Goal: Information Seeking & Learning: Learn about a topic

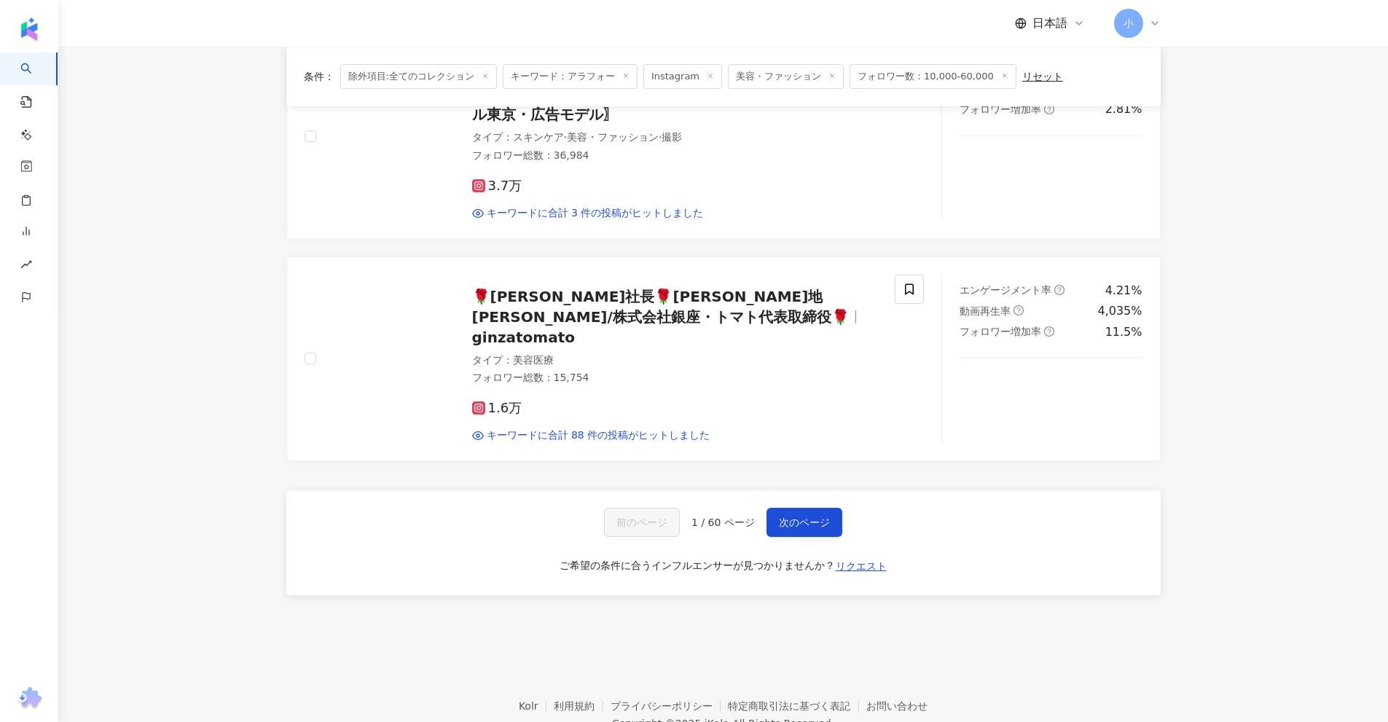
scroll to position [2290, 0]
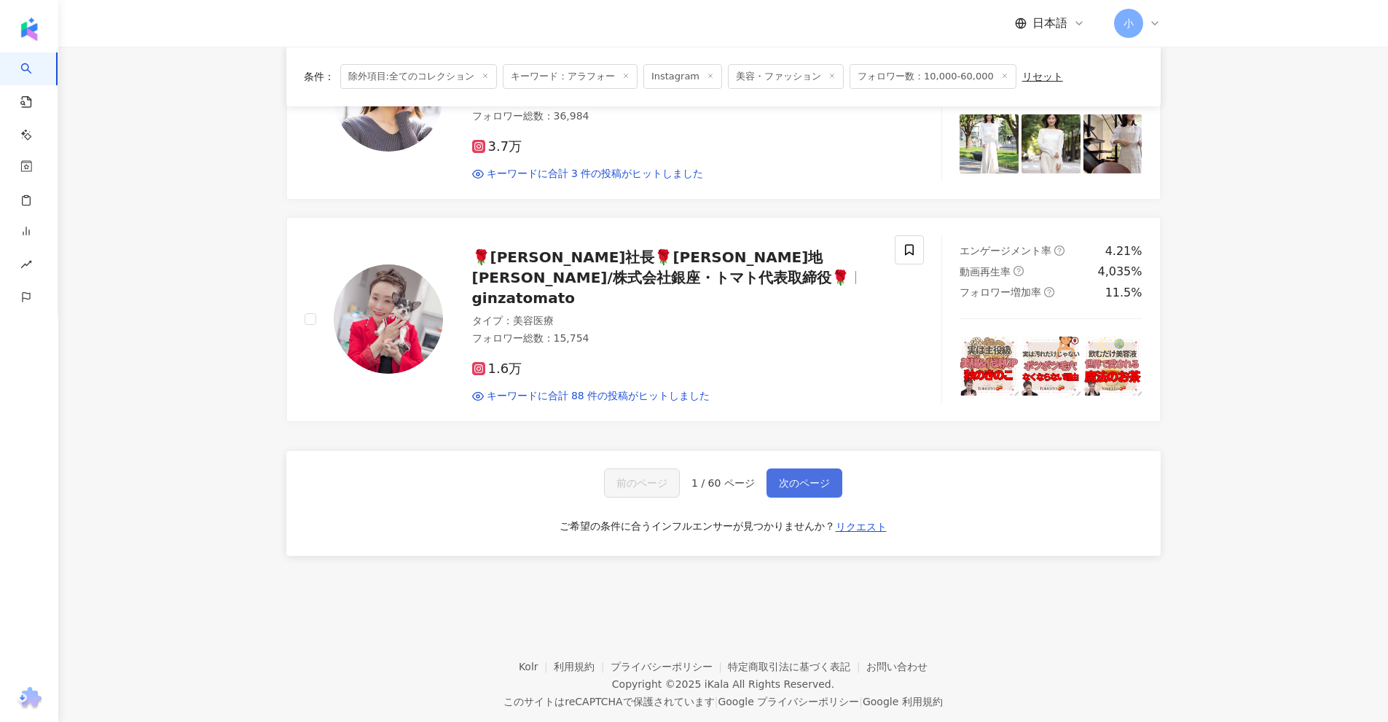
click at [814, 468] on button "次のページ" at bounding box center [804, 482] width 76 height 29
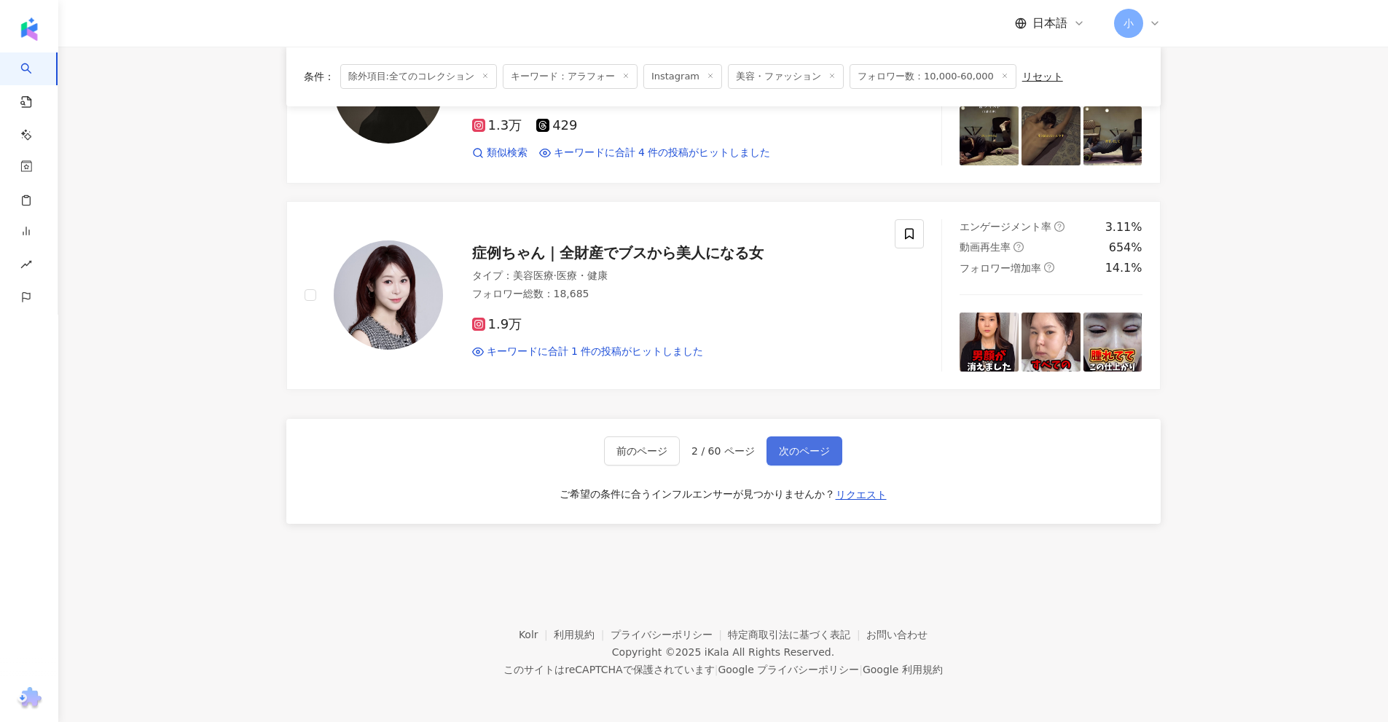
click at [814, 458] on button "次のページ" at bounding box center [804, 450] width 76 height 29
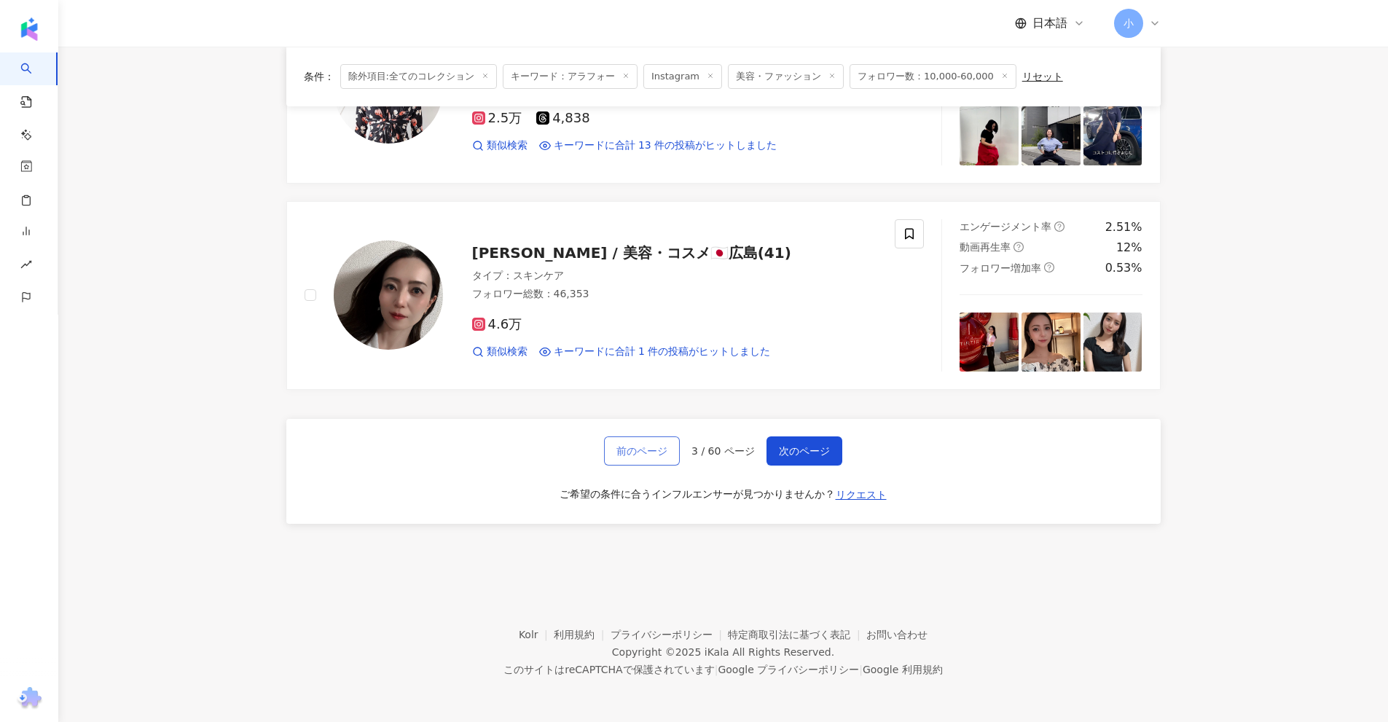
click at [664, 448] on span "前のページ" at bounding box center [641, 451] width 51 height 12
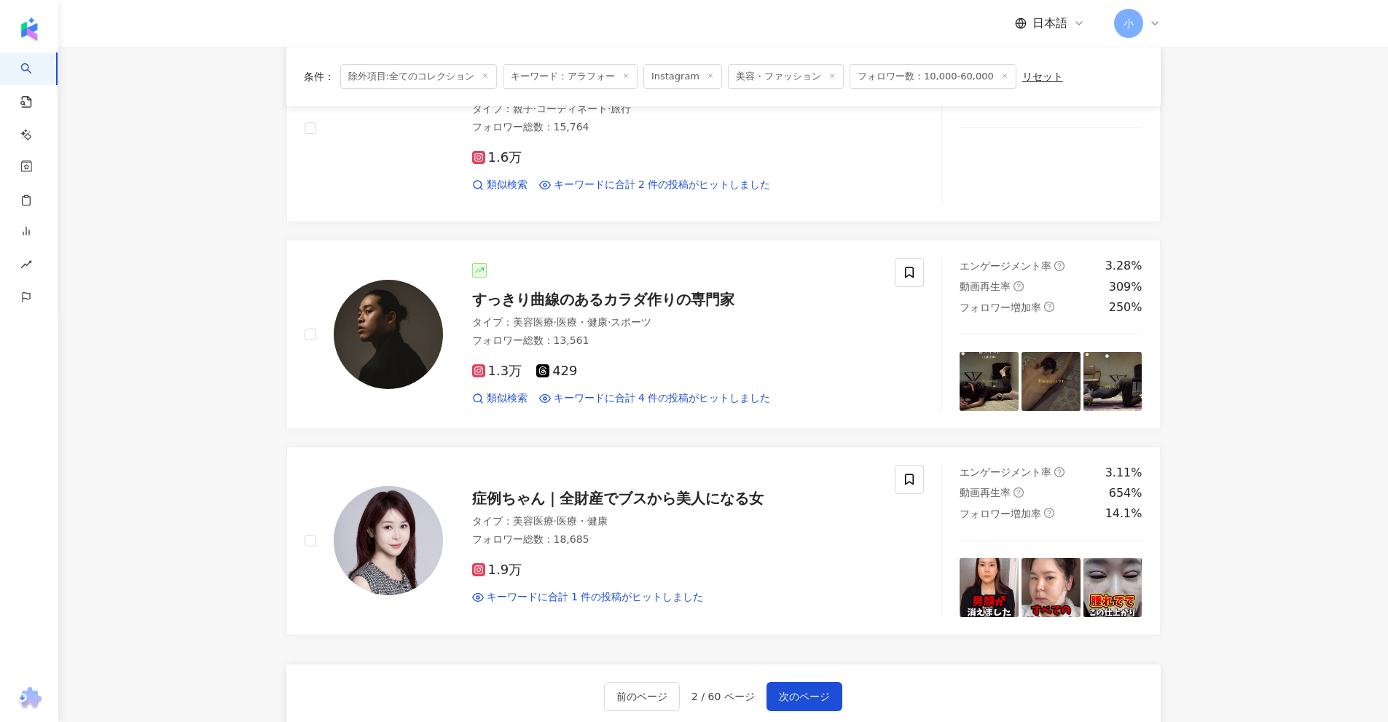
scroll to position [2290, 0]
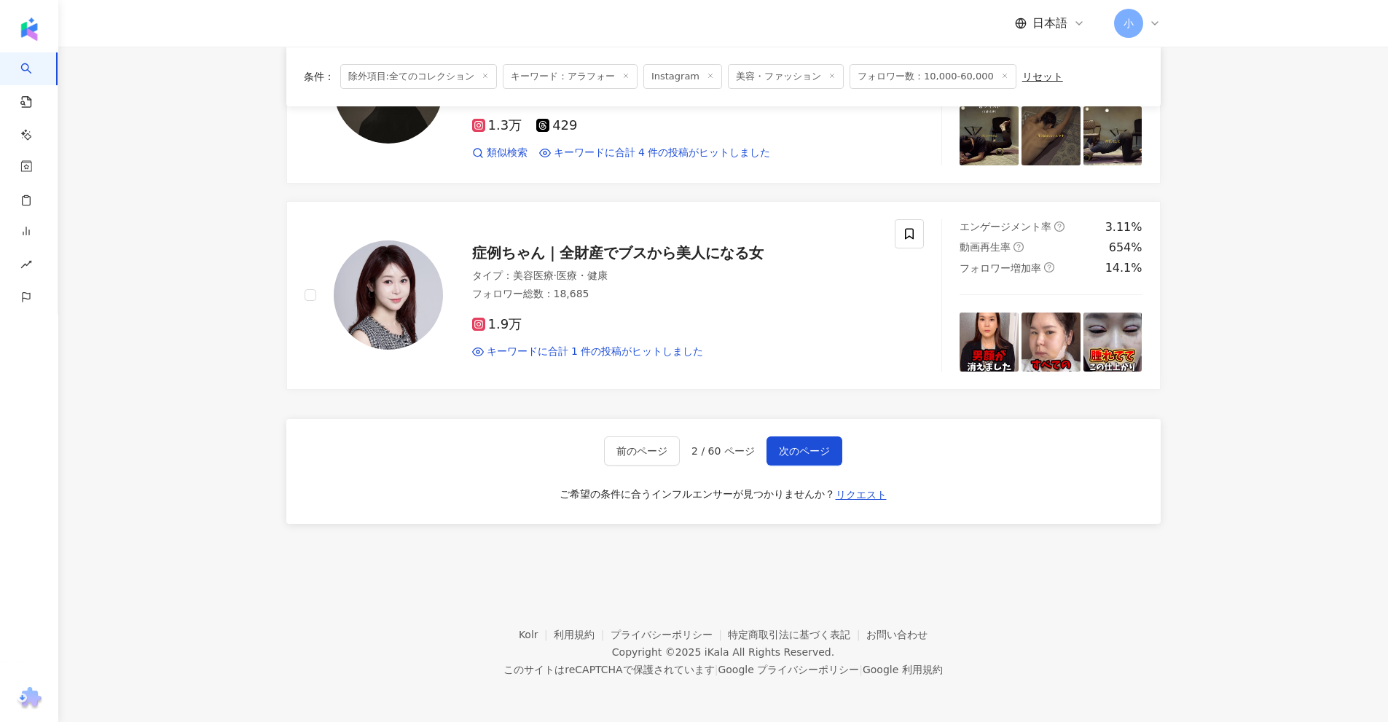
drag, startPoint x: 1303, startPoint y: 396, endPoint x: 1249, endPoint y: 654, distance: 263.4
click at [800, 455] on span "次のページ" at bounding box center [804, 451] width 51 height 12
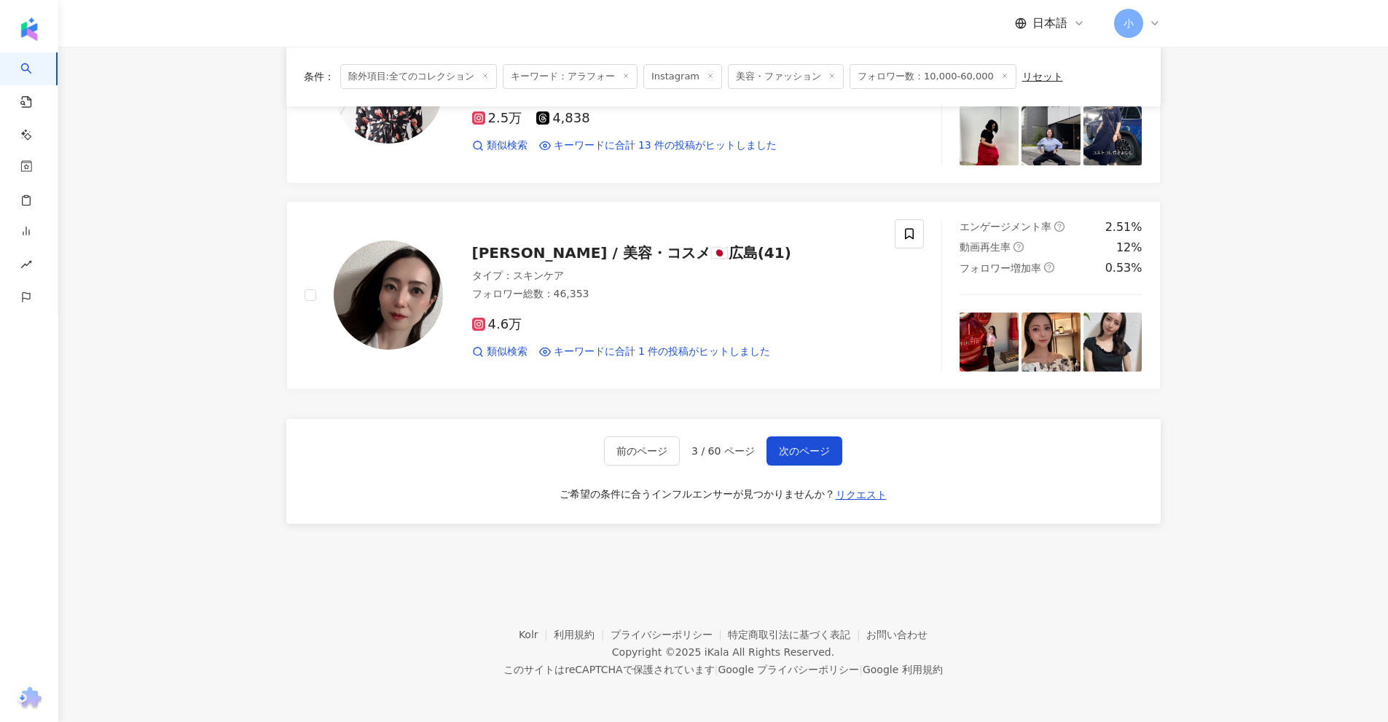
drag, startPoint x: 1238, startPoint y: 419, endPoint x: 1233, endPoint y: 661, distance: 242.6
click at [796, 441] on button "次のページ" at bounding box center [804, 450] width 76 height 29
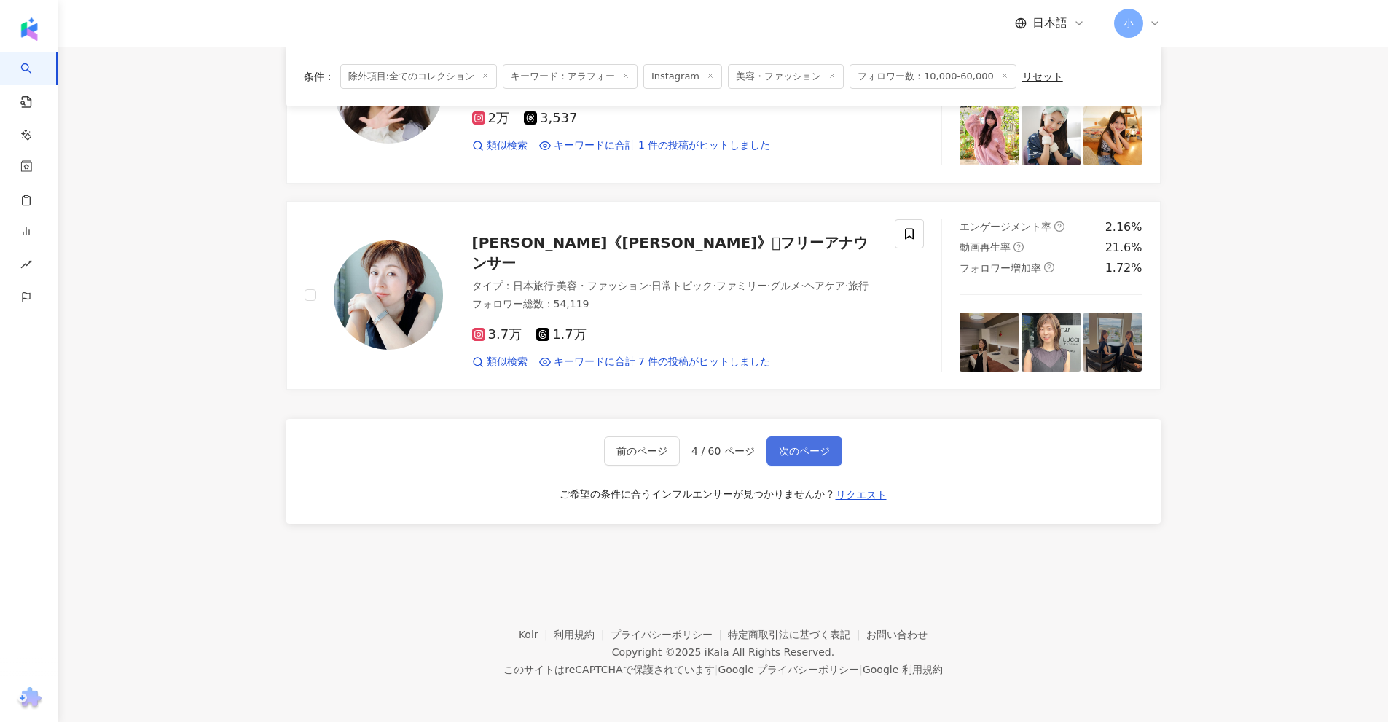
click at [800, 451] on span "次のページ" at bounding box center [804, 451] width 51 height 12
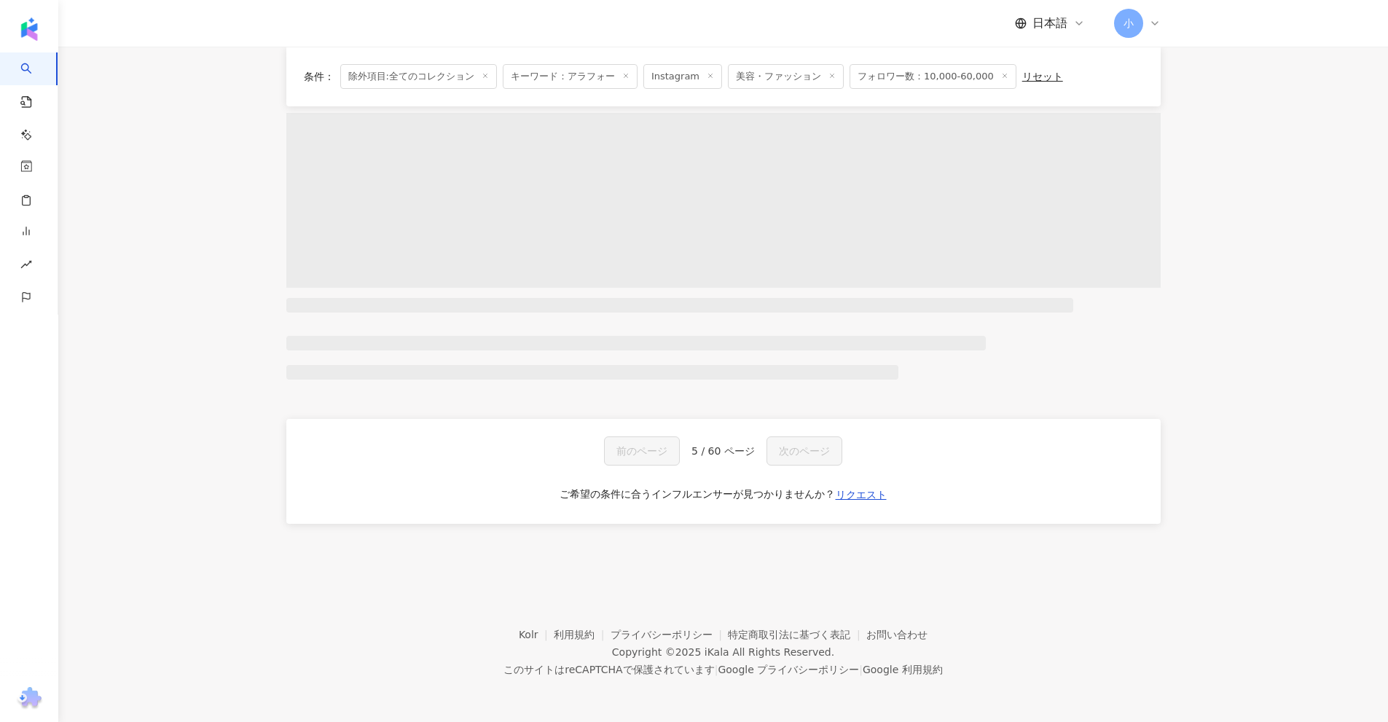
scroll to position [699, 0]
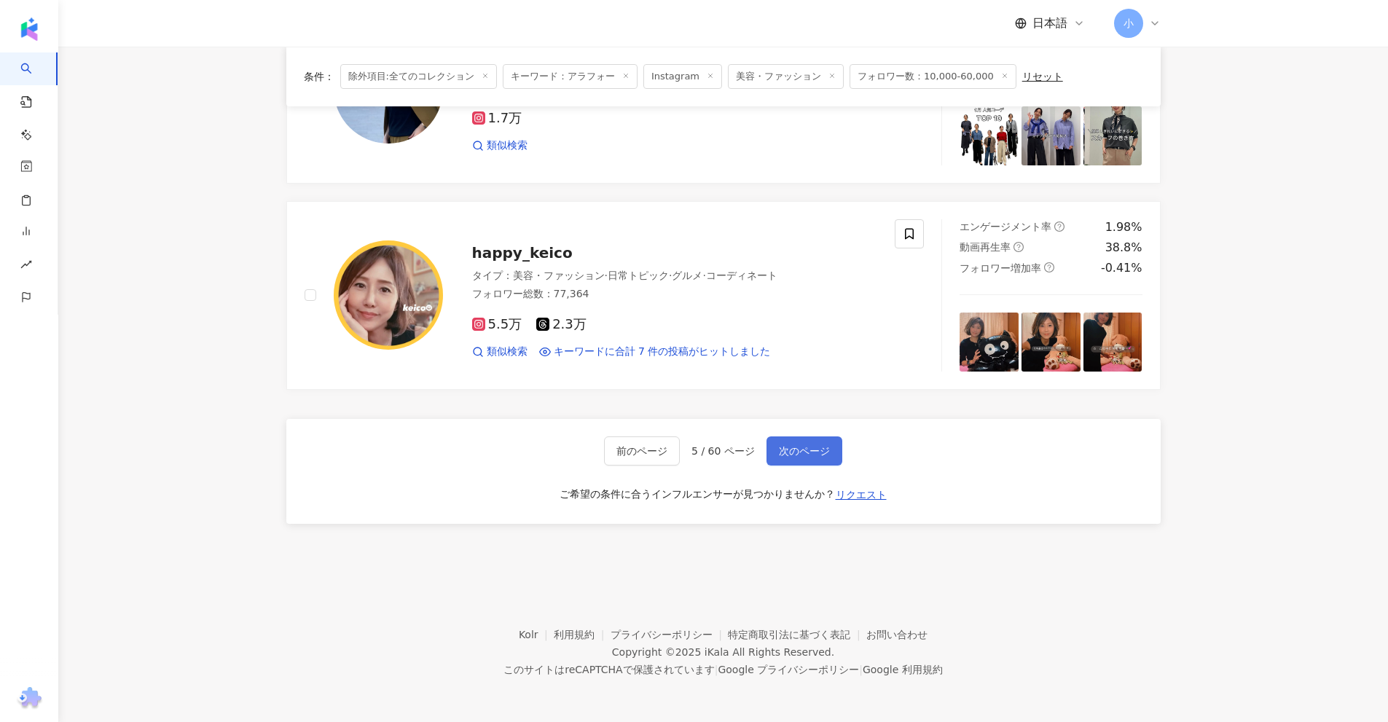
click at [800, 452] on span "次のページ" at bounding box center [804, 451] width 51 height 12
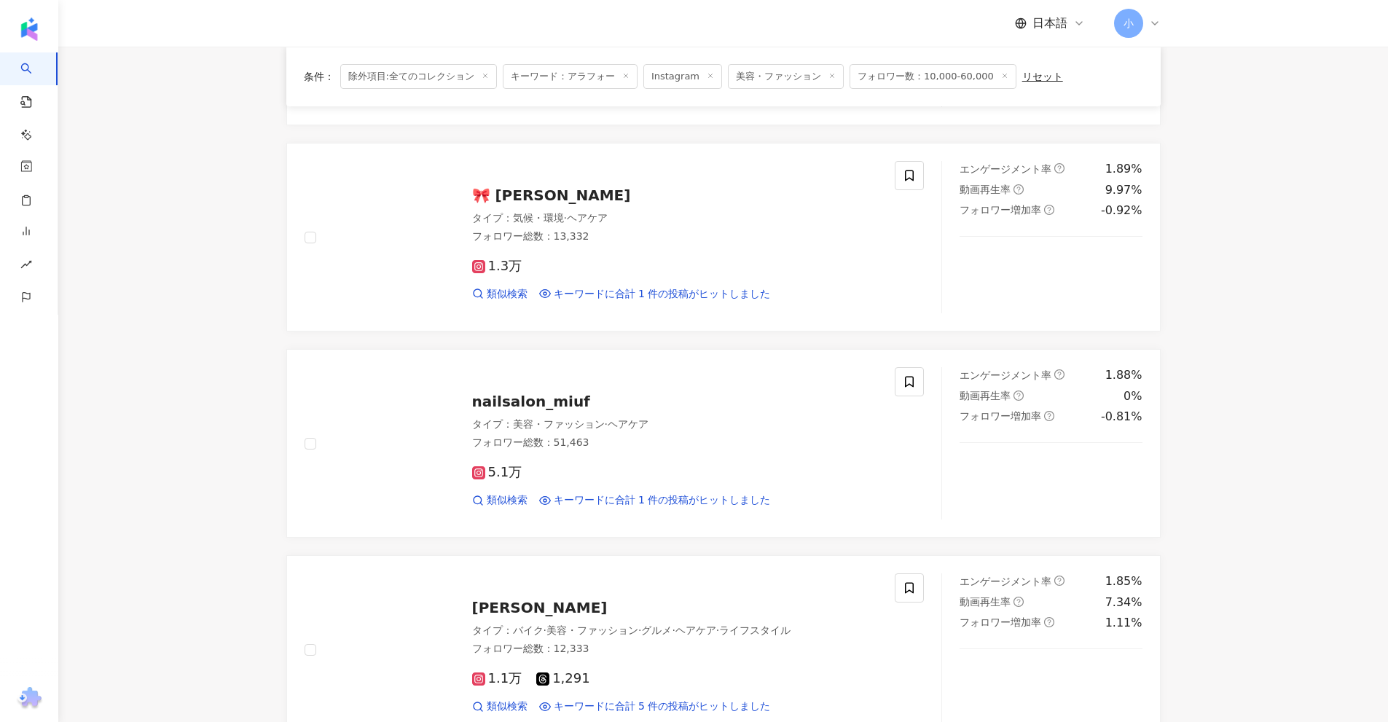
scroll to position [2290, 0]
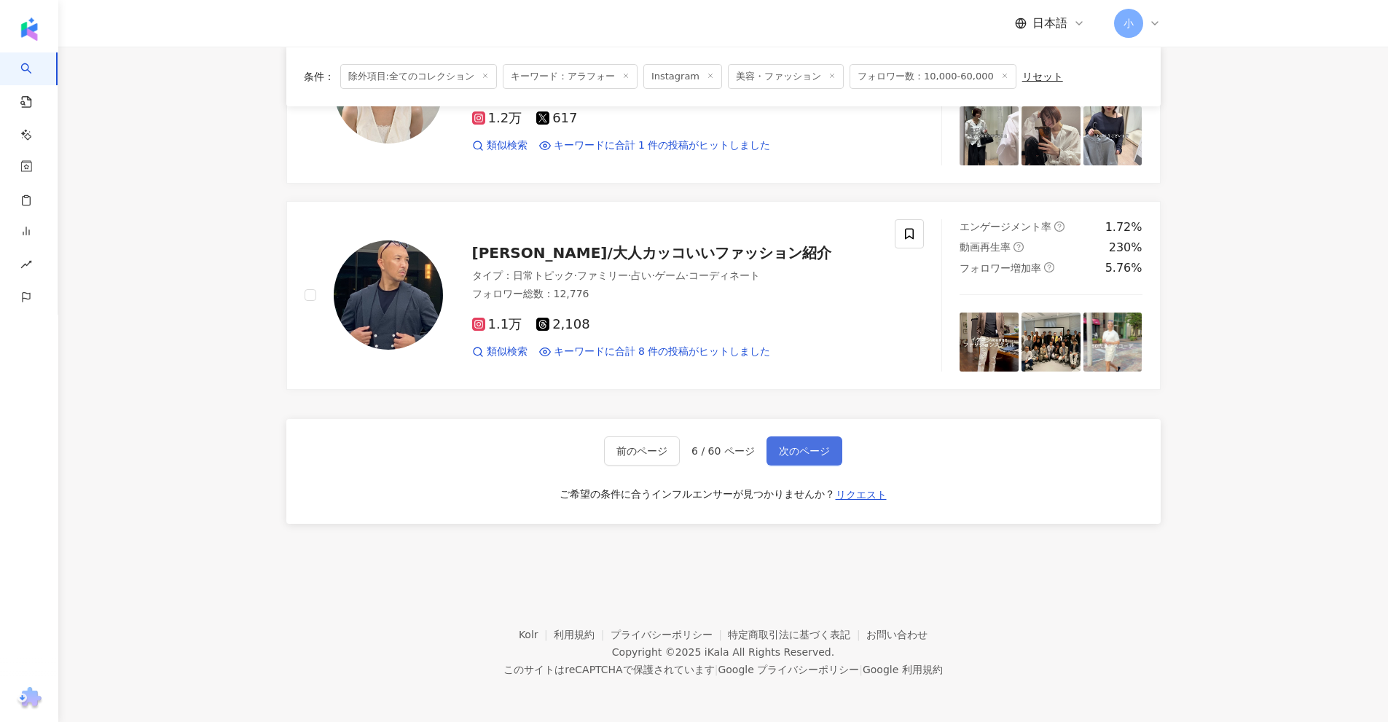
click at [798, 460] on button "次のページ" at bounding box center [804, 450] width 76 height 29
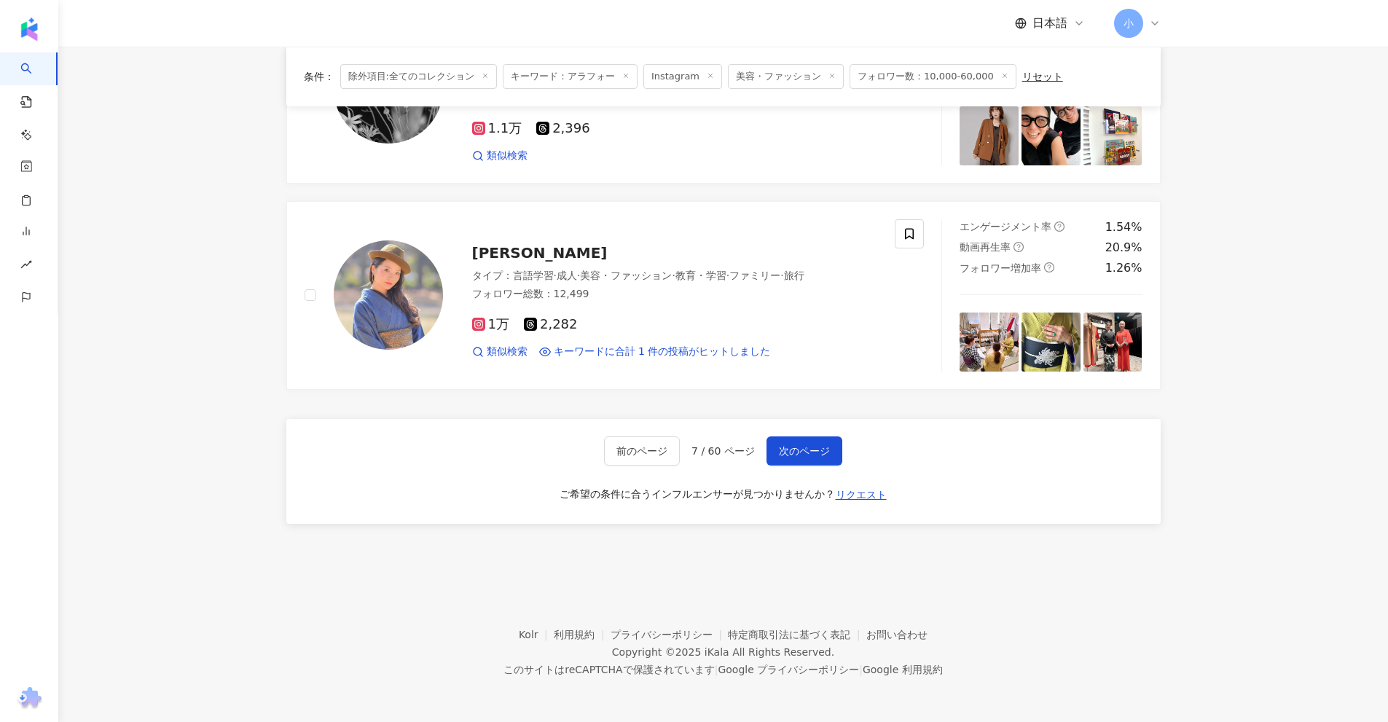
drag, startPoint x: 1171, startPoint y: 302, endPoint x: 1085, endPoint y: 528, distance: 241.9
click at [817, 455] on span "次のページ" at bounding box center [804, 451] width 51 height 12
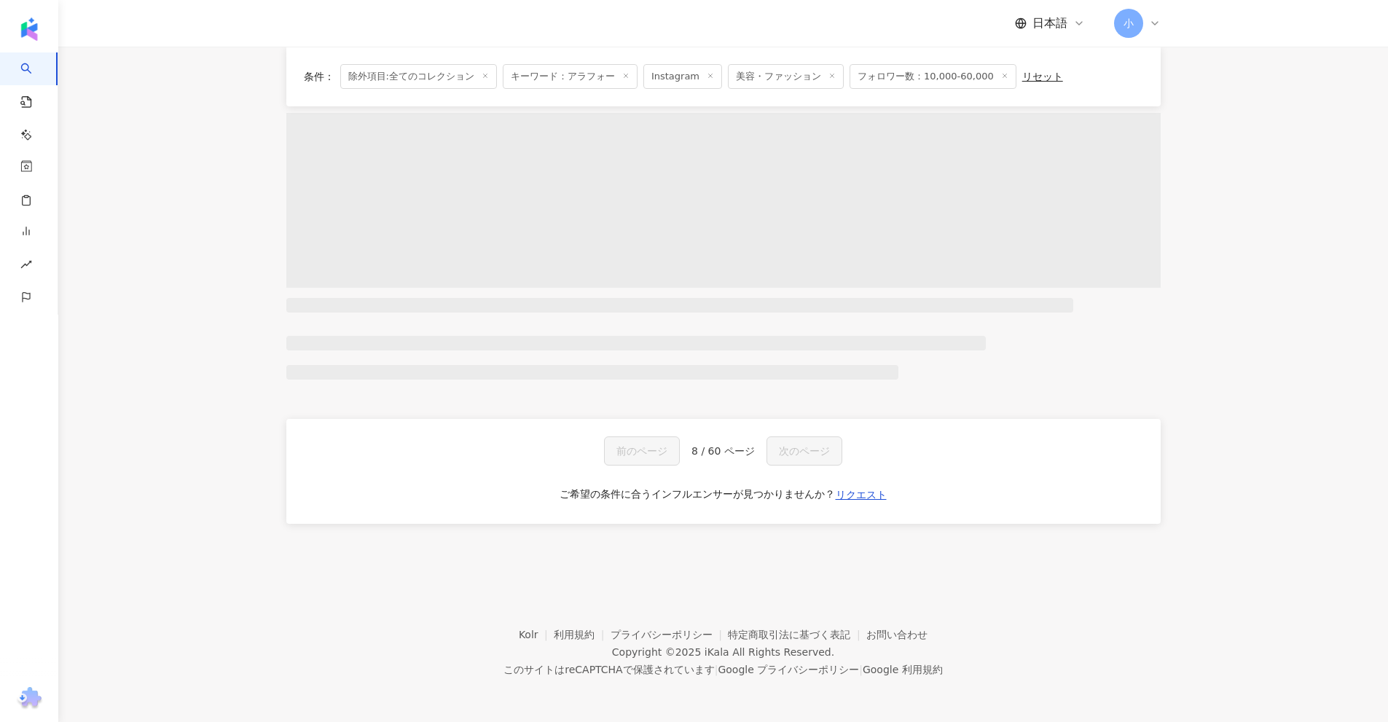
scroll to position [699, 0]
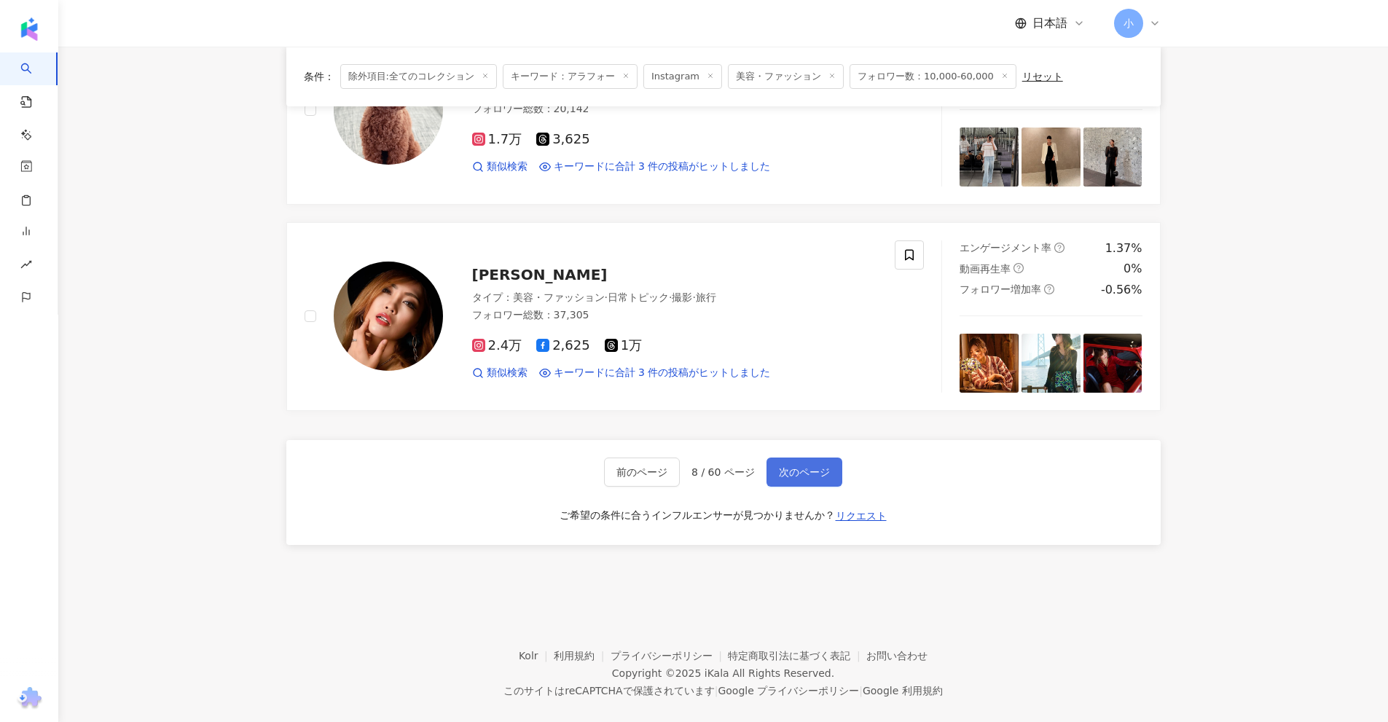
click at [817, 466] on span "次のページ" at bounding box center [804, 472] width 51 height 12
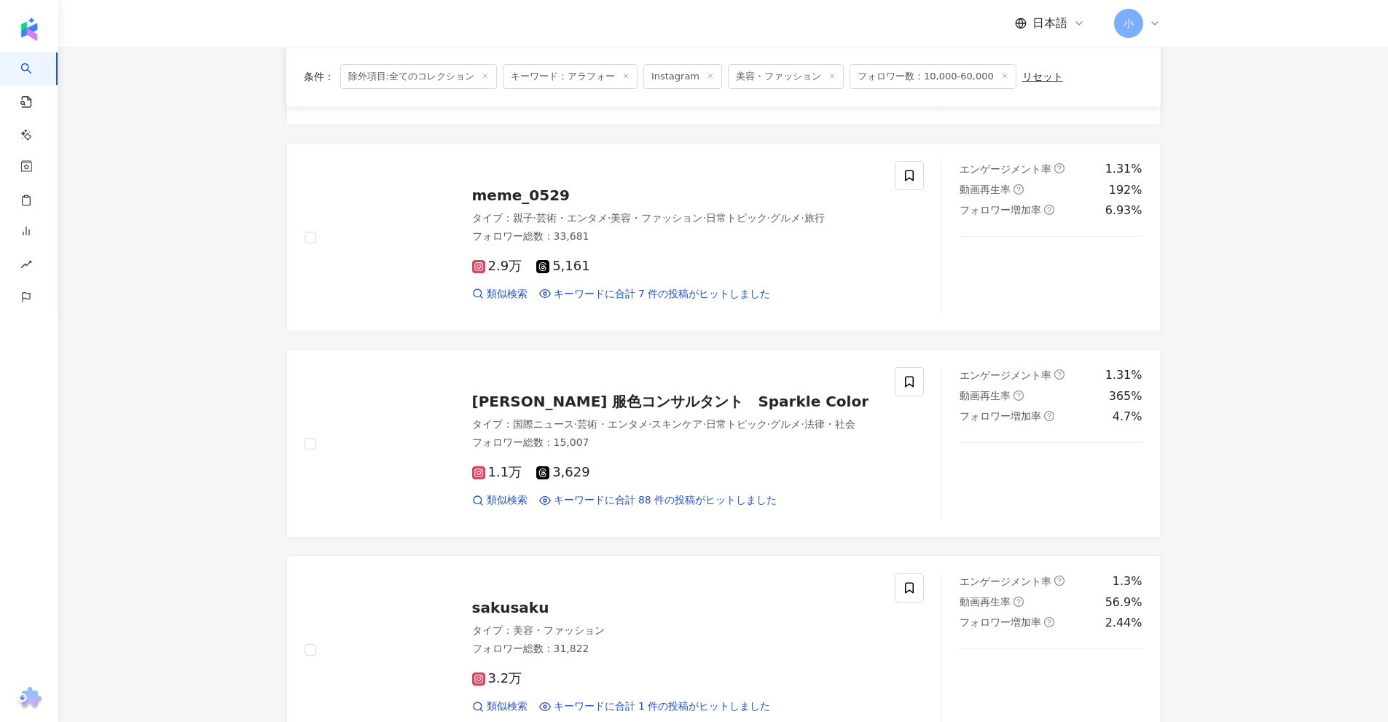
scroll to position [2290, 0]
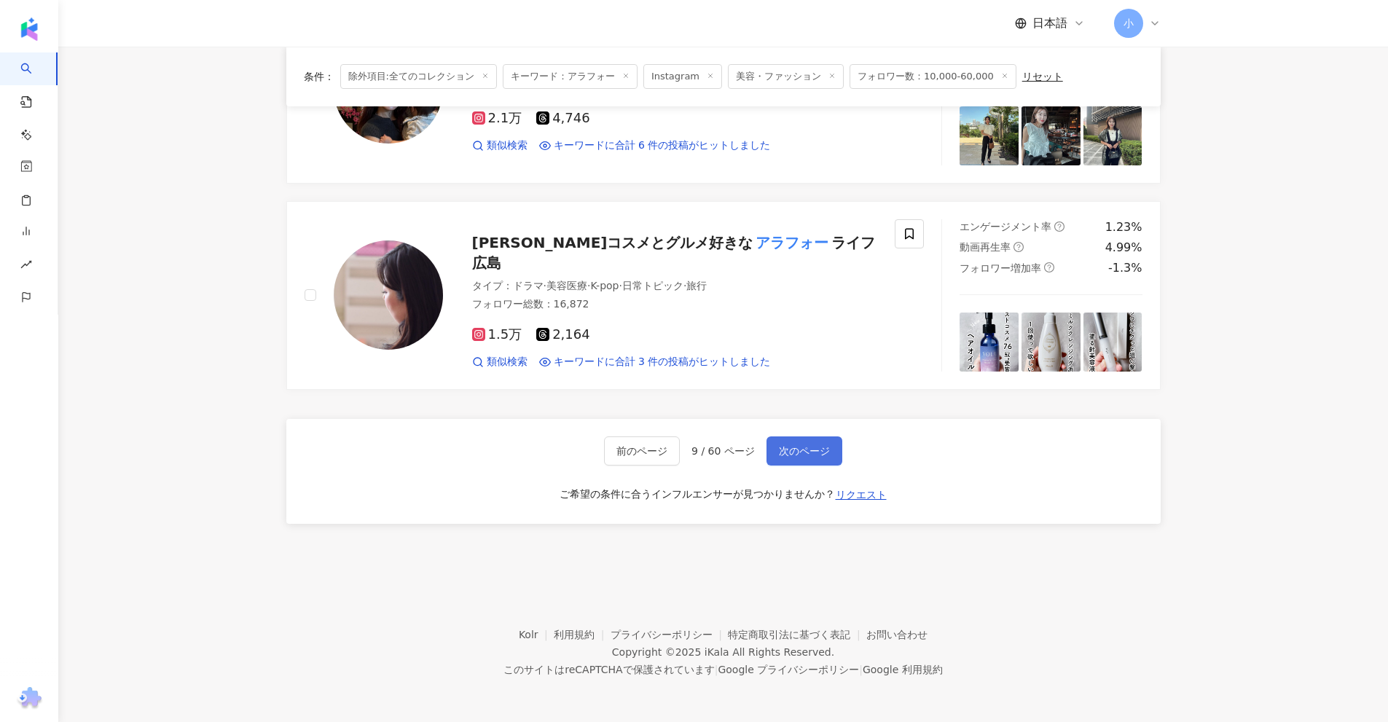
click at [817, 455] on span "次のページ" at bounding box center [804, 451] width 51 height 12
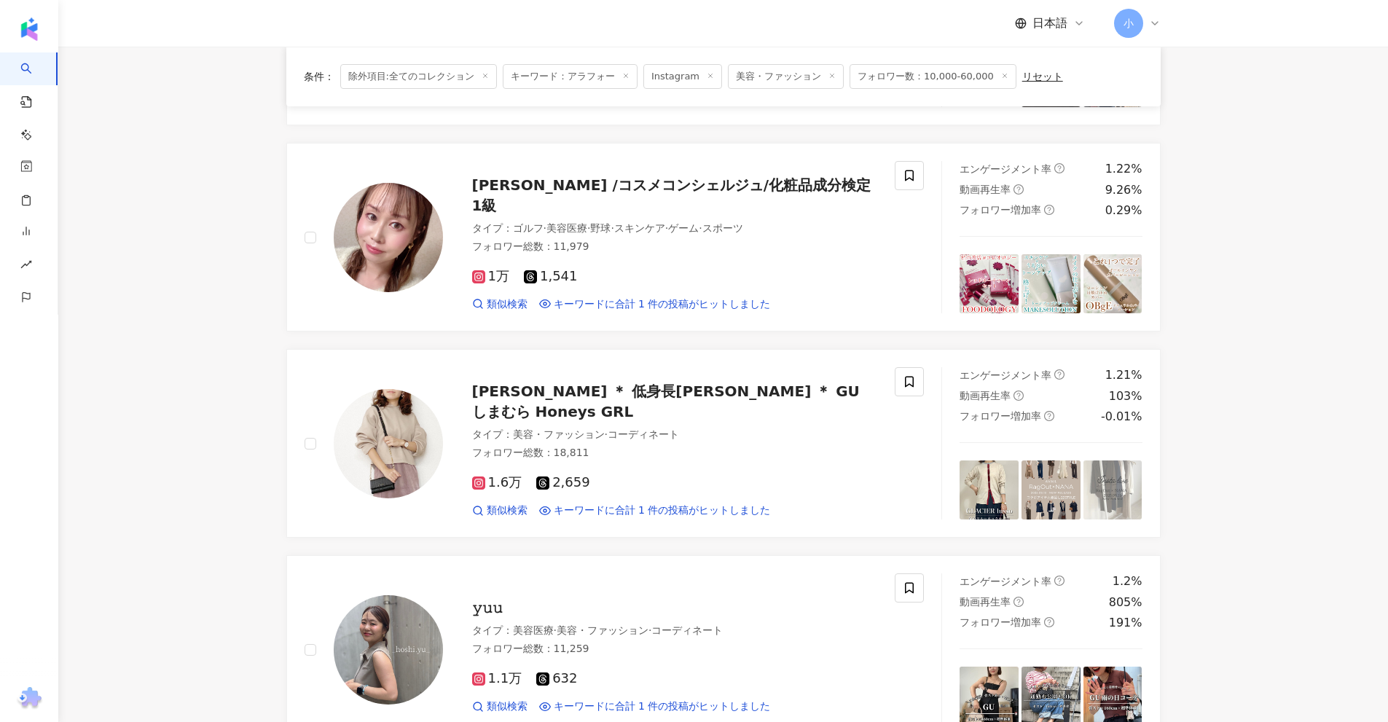
scroll to position [2340, 0]
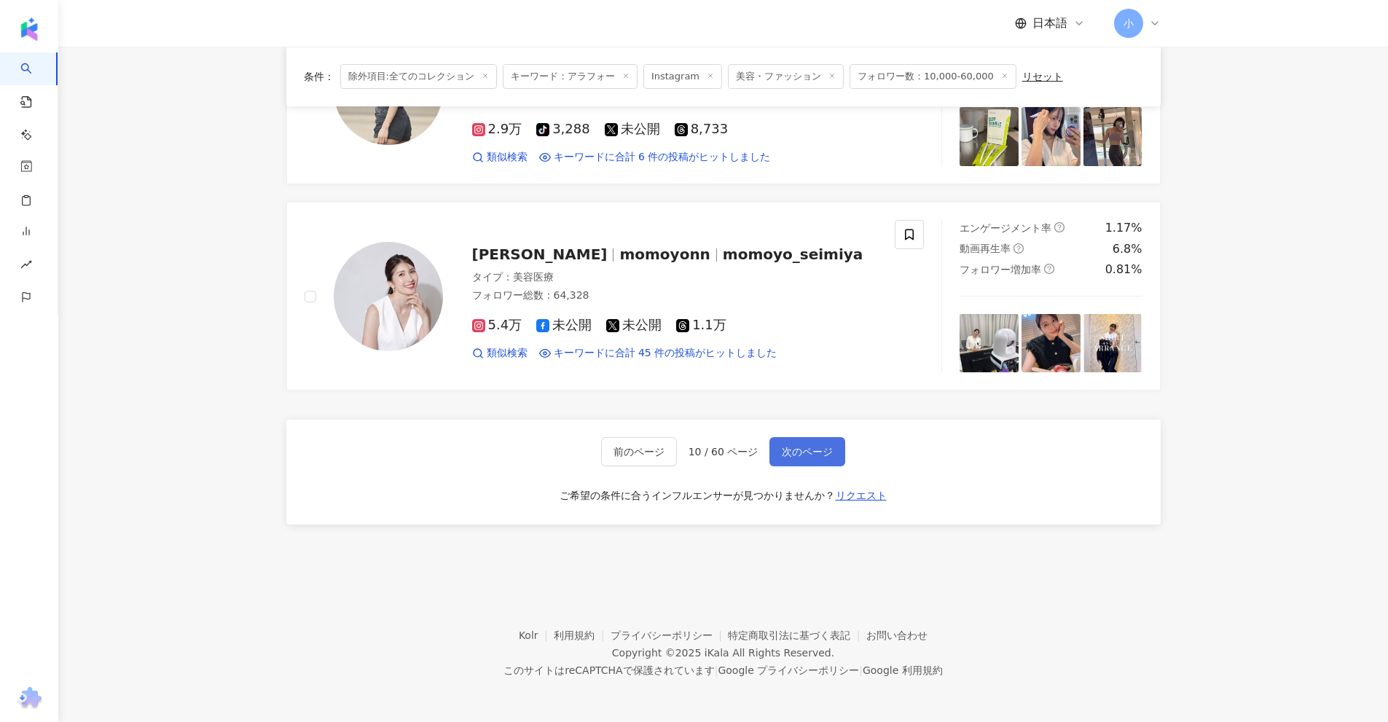
click at [801, 455] on span "次のページ" at bounding box center [807, 452] width 51 height 12
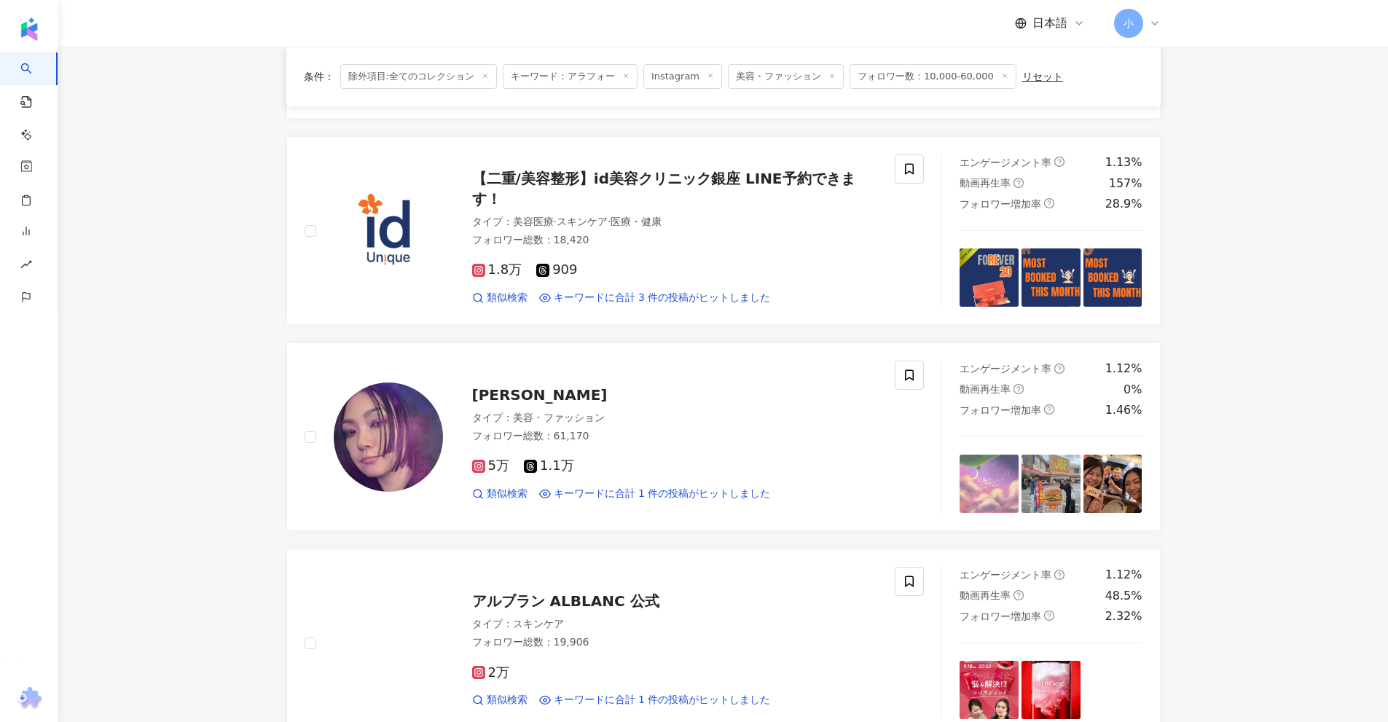
scroll to position [2326, 0]
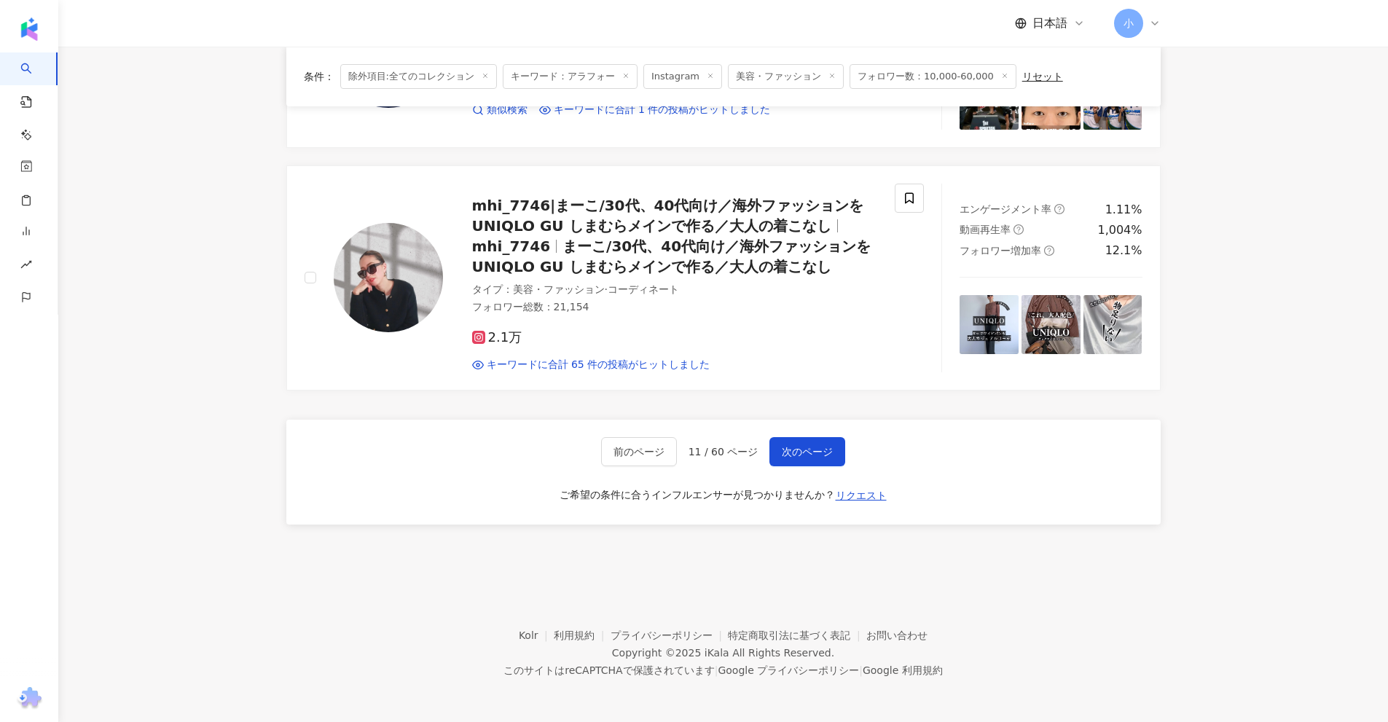
drag, startPoint x: 1186, startPoint y: 304, endPoint x: 1184, endPoint y: 560, distance: 255.7
click at [786, 449] on span "次のページ" at bounding box center [807, 452] width 51 height 12
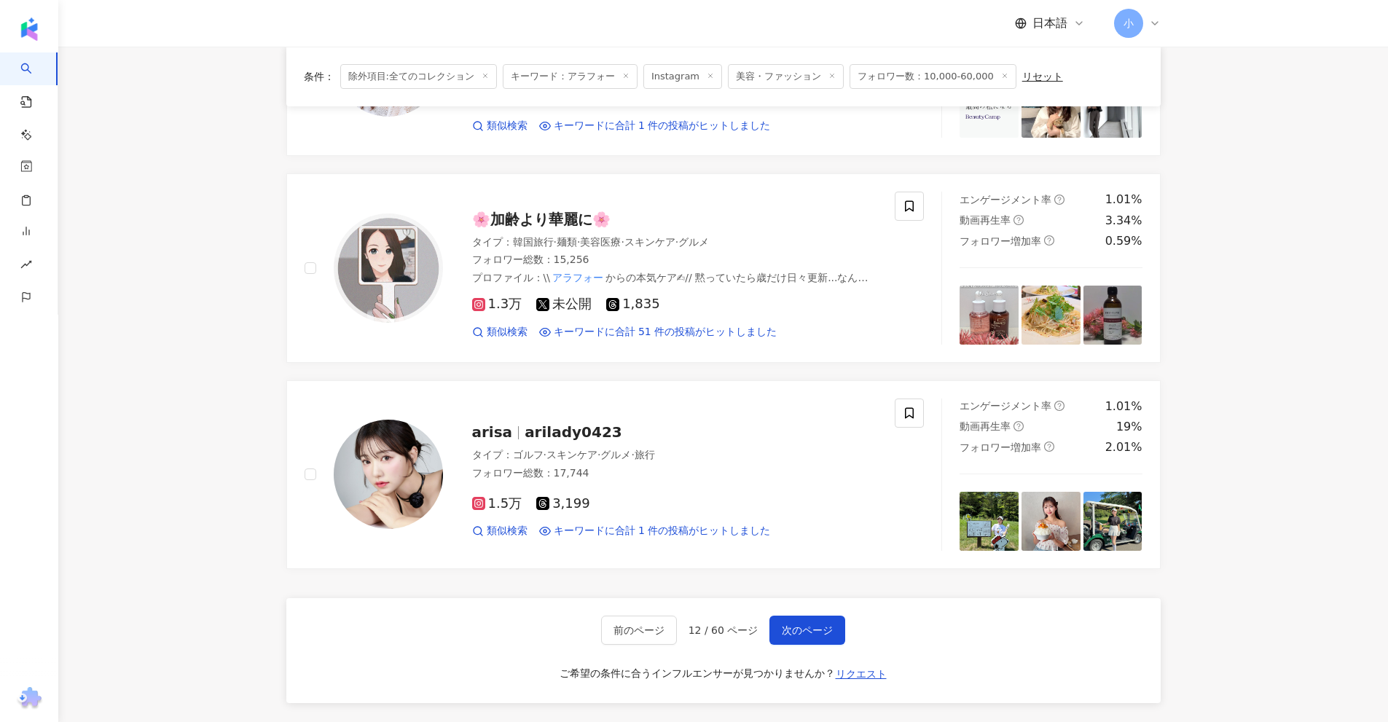
scroll to position [2290, 0]
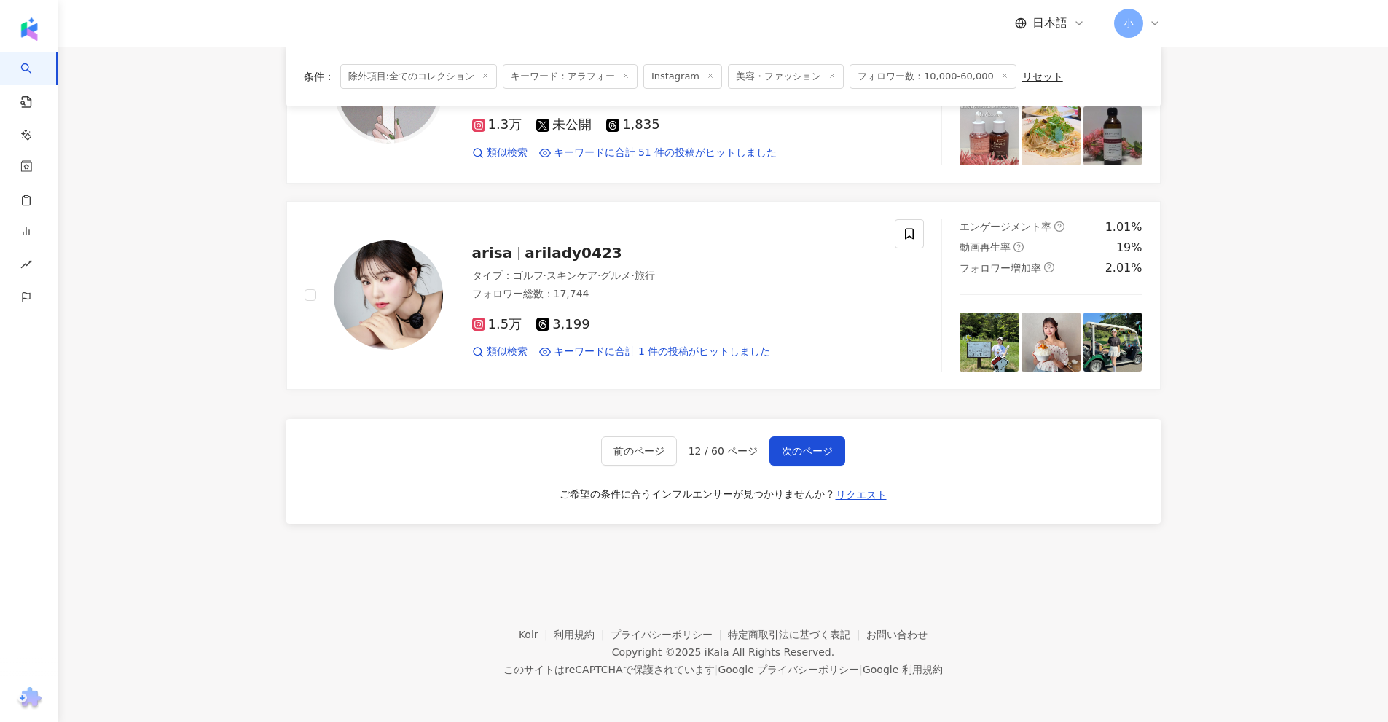
drag, startPoint x: 1222, startPoint y: 253, endPoint x: 1224, endPoint y: 588, distance: 335.1
click at [783, 455] on span "次のページ" at bounding box center [807, 451] width 51 height 12
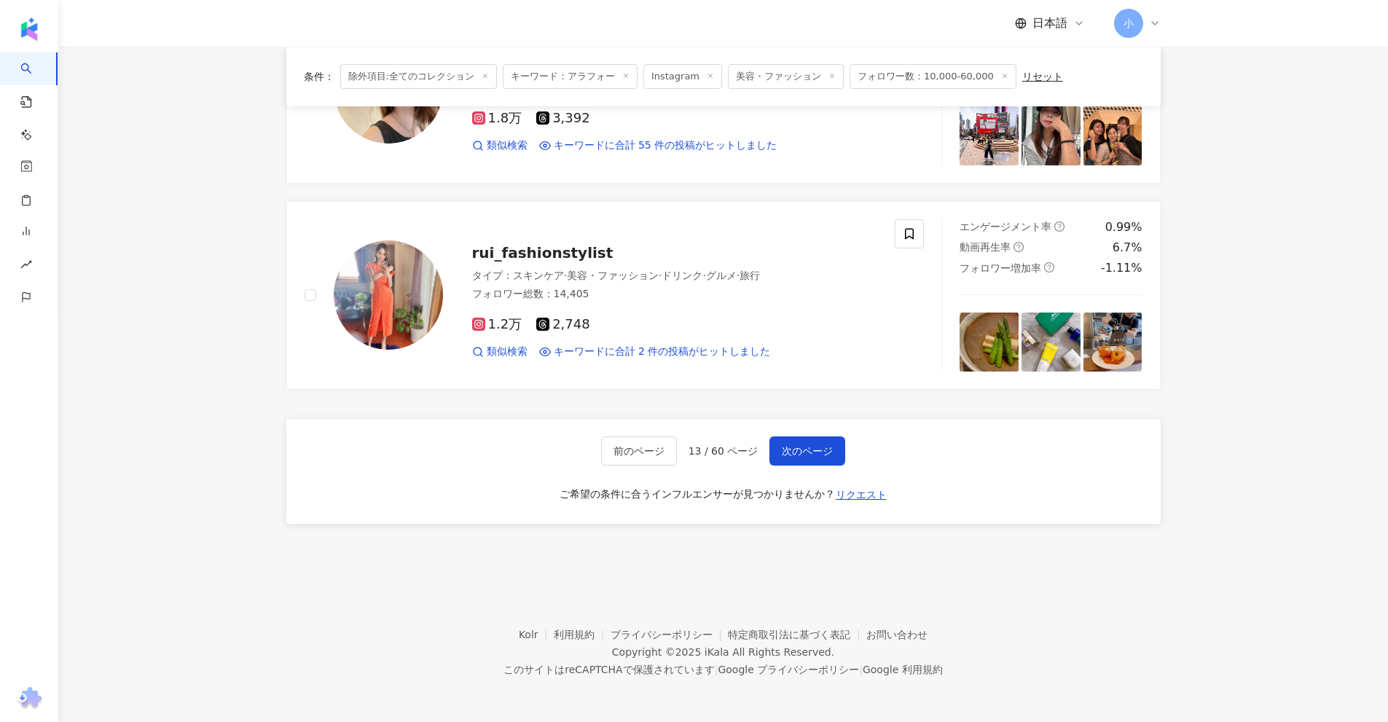
drag, startPoint x: 1348, startPoint y: 247, endPoint x: 1310, endPoint y: 642, distance: 397.3
click at [784, 448] on span "次のページ" at bounding box center [807, 451] width 51 height 12
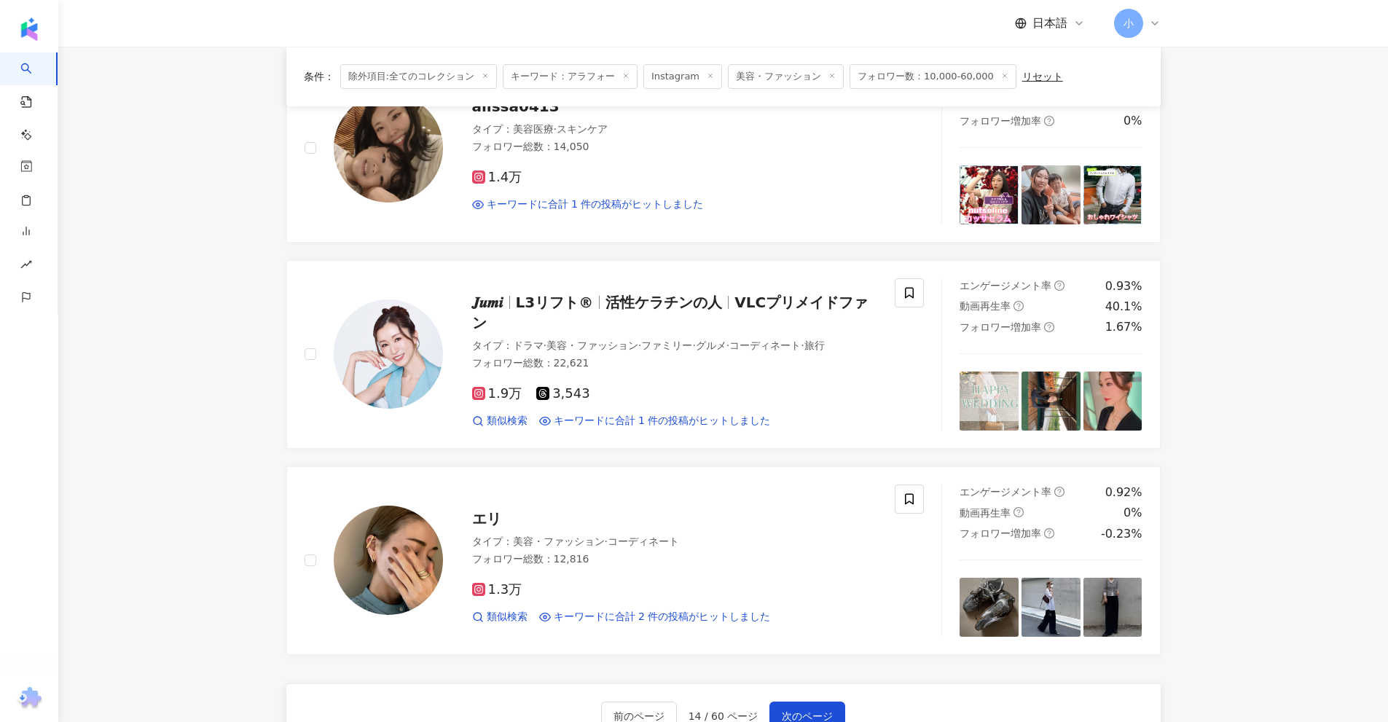
scroll to position [2258, 0]
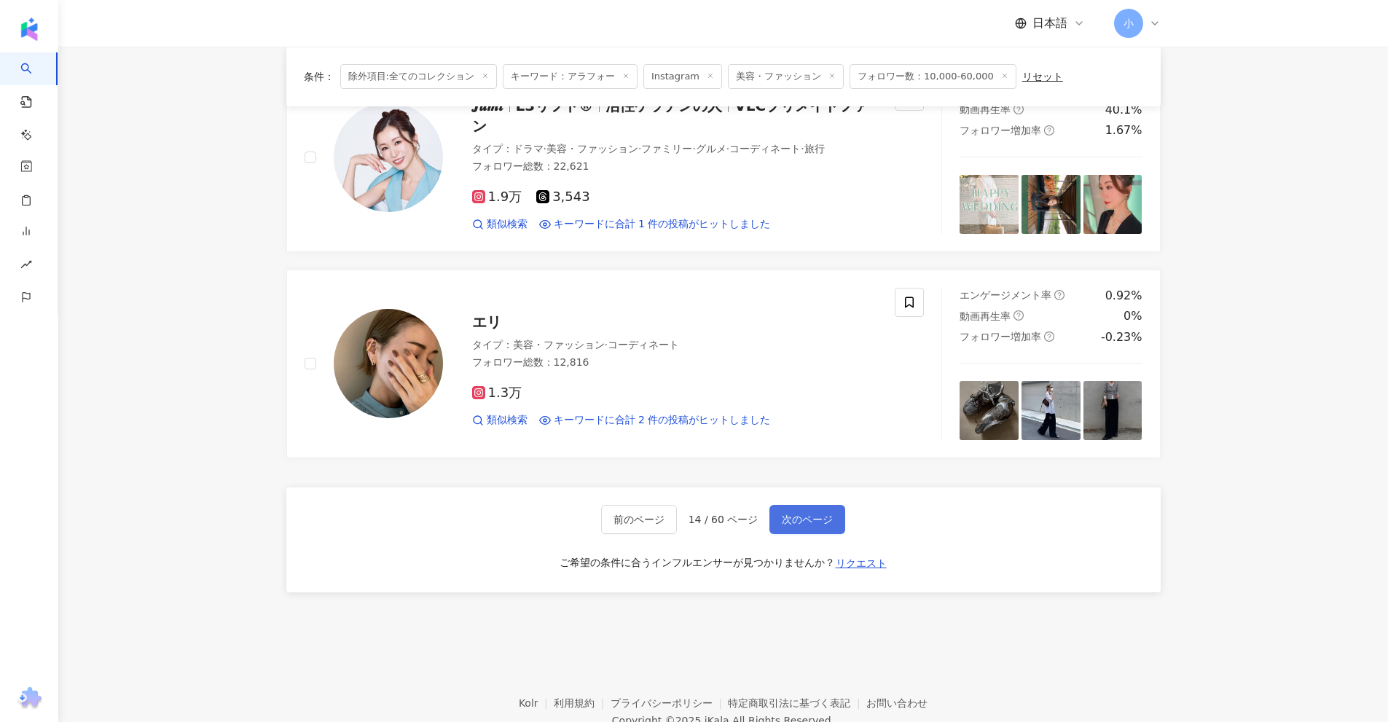
click at [795, 514] on span "次のページ" at bounding box center [807, 520] width 51 height 12
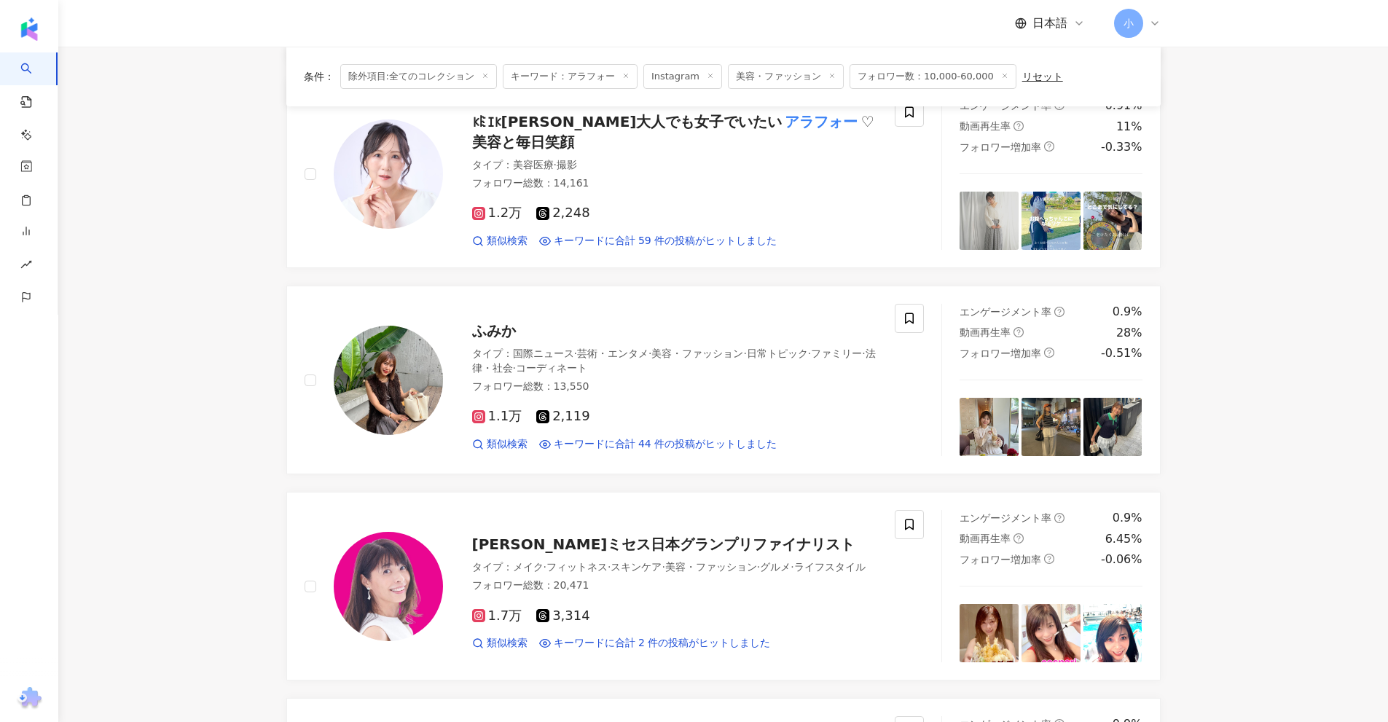
scroll to position [2290, 0]
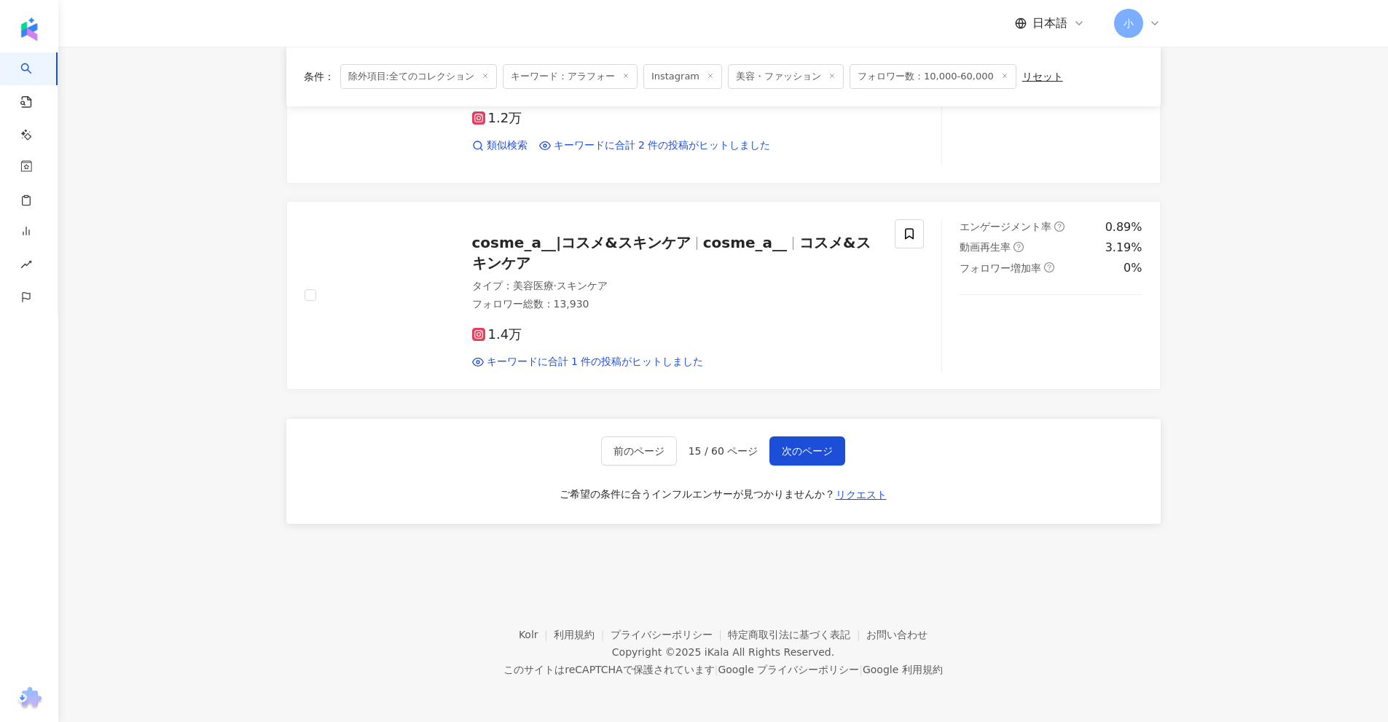
drag, startPoint x: 1305, startPoint y: 285, endPoint x: 1379, endPoint y: 565, distance: 289.4
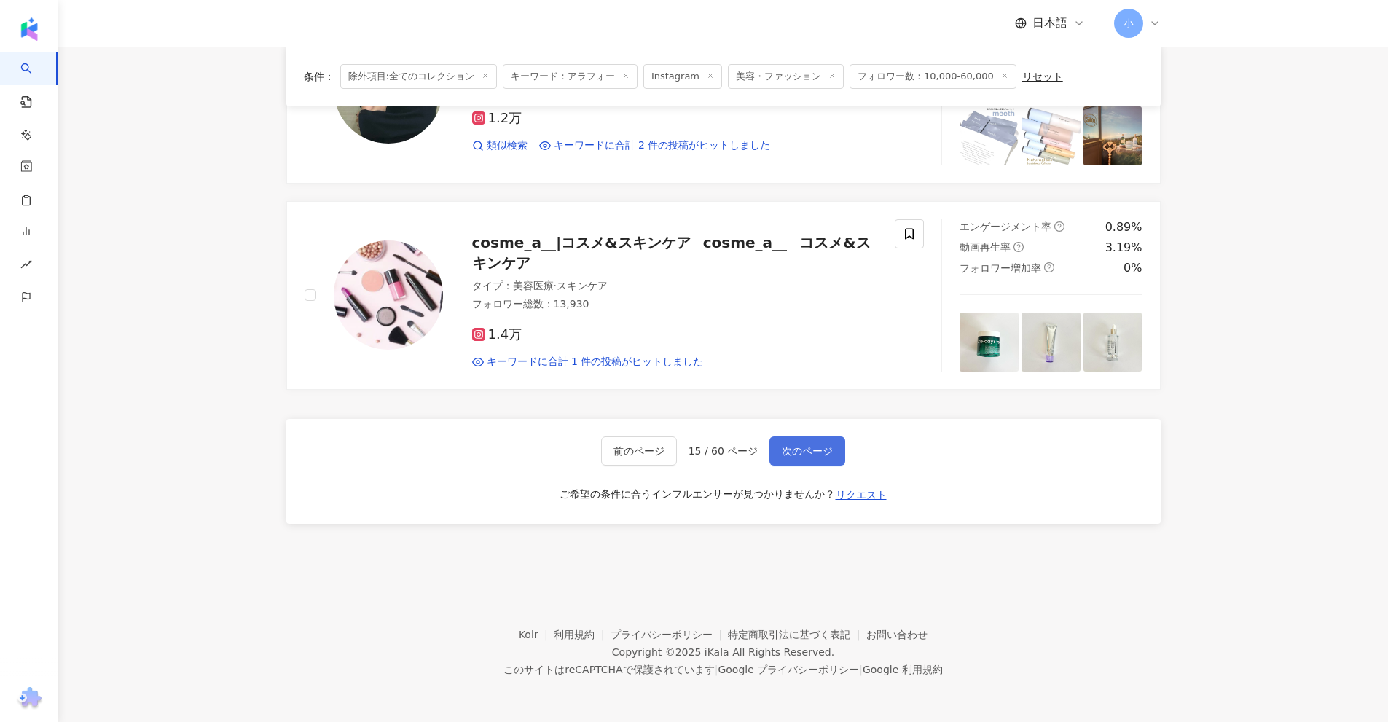
click at [818, 455] on span "次のページ" at bounding box center [807, 451] width 51 height 12
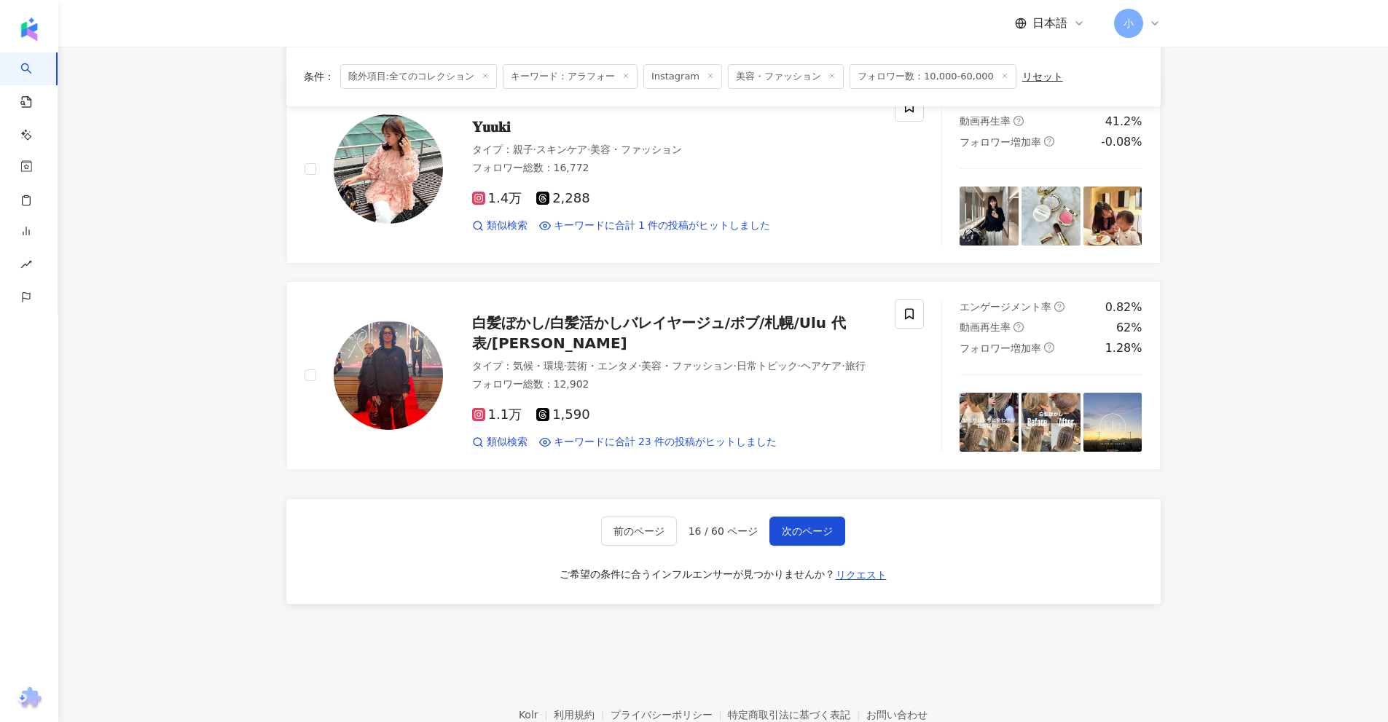
scroll to position [2299, 0]
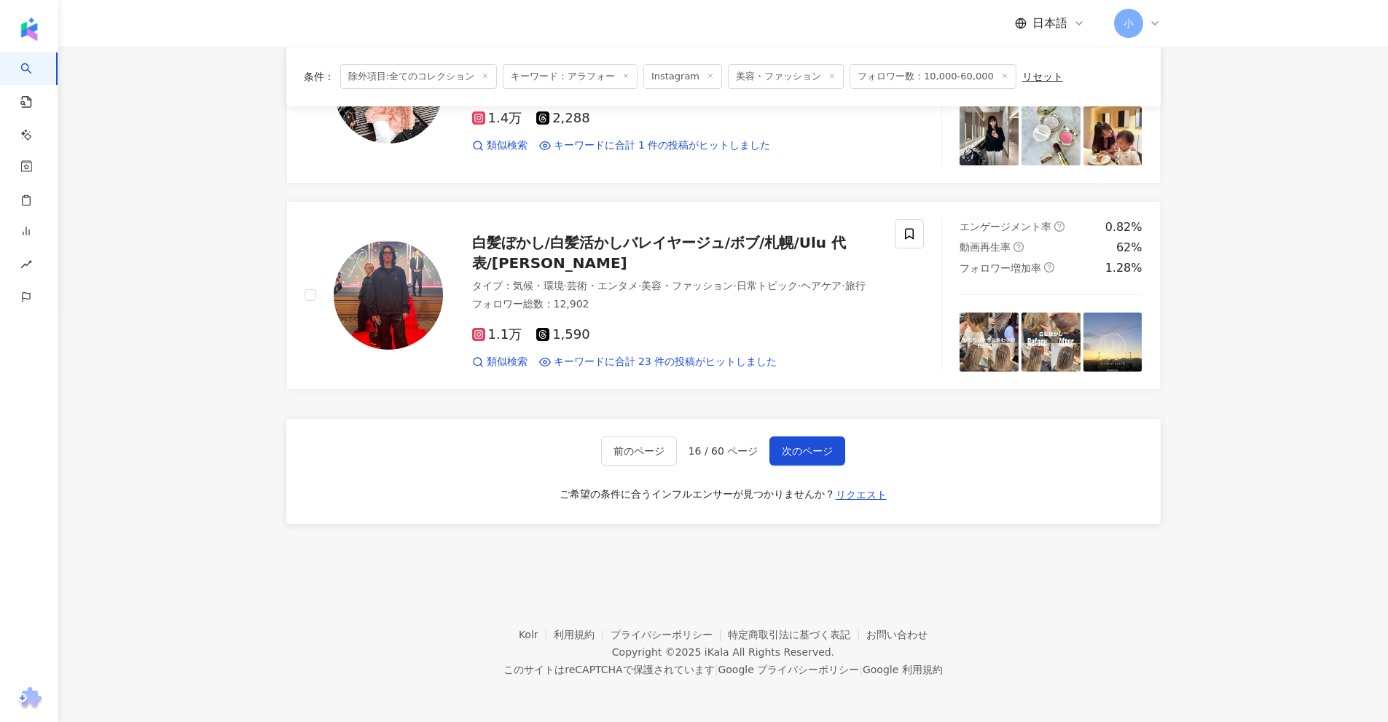
drag, startPoint x: 1298, startPoint y: 259, endPoint x: 1200, endPoint y: 477, distance: 239.0
click at [805, 456] on span "次のページ" at bounding box center [807, 451] width 51 height 12
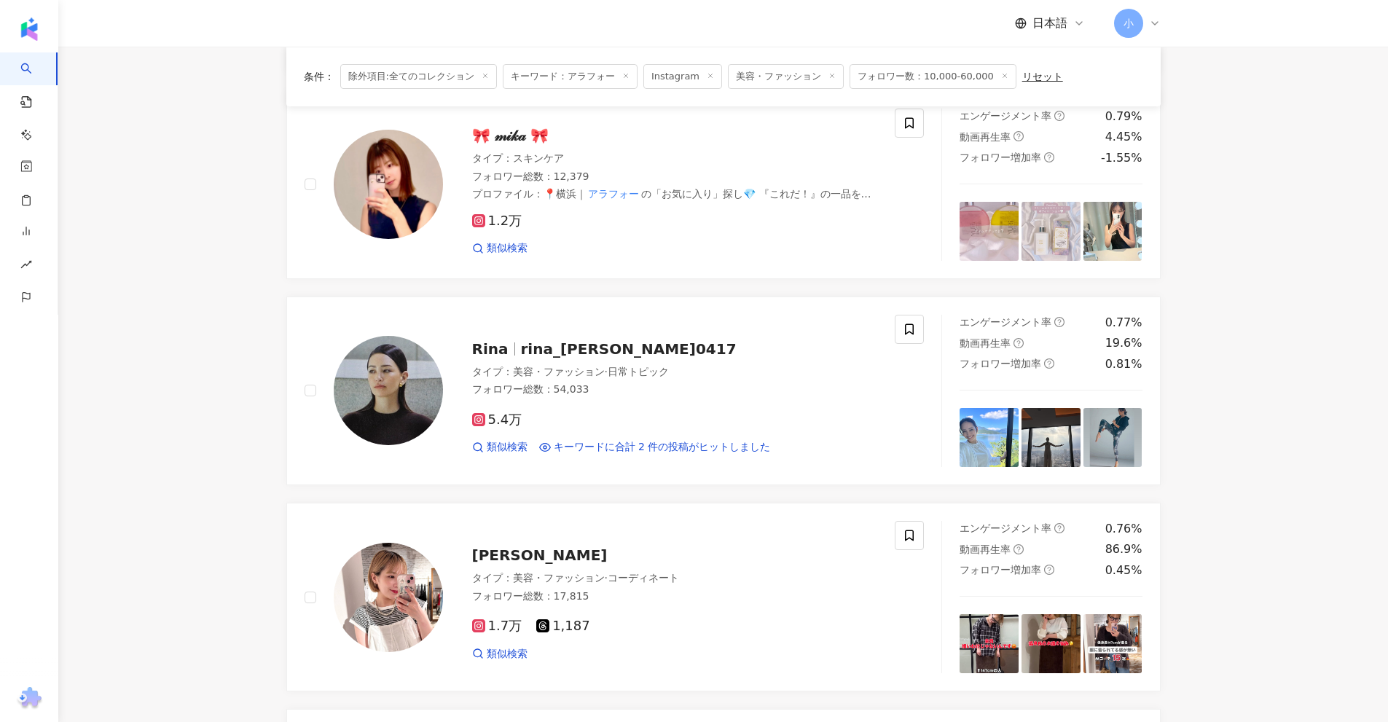
scroll to position [2144, 0]
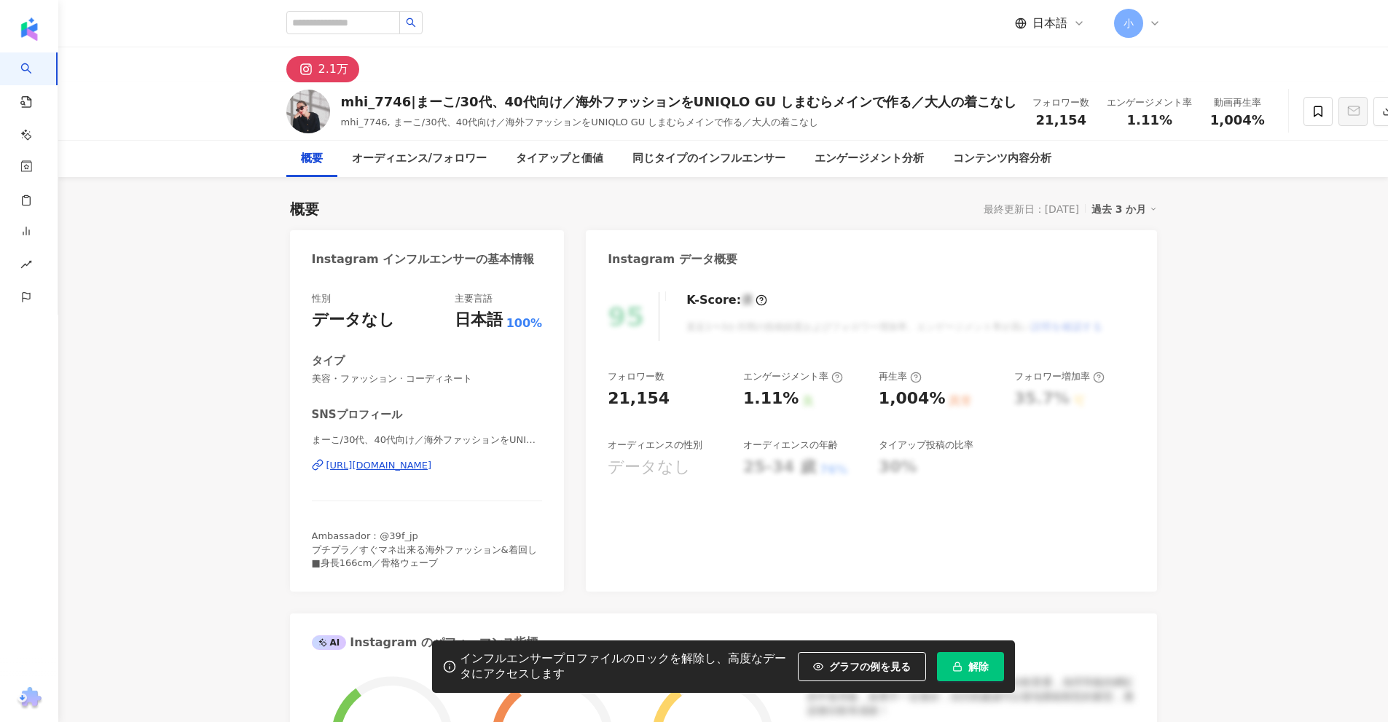
click at [432, 460] on div "https://www.instagram.com/mhi_7746/" at bounding box center [379, 465] width 106 height 13
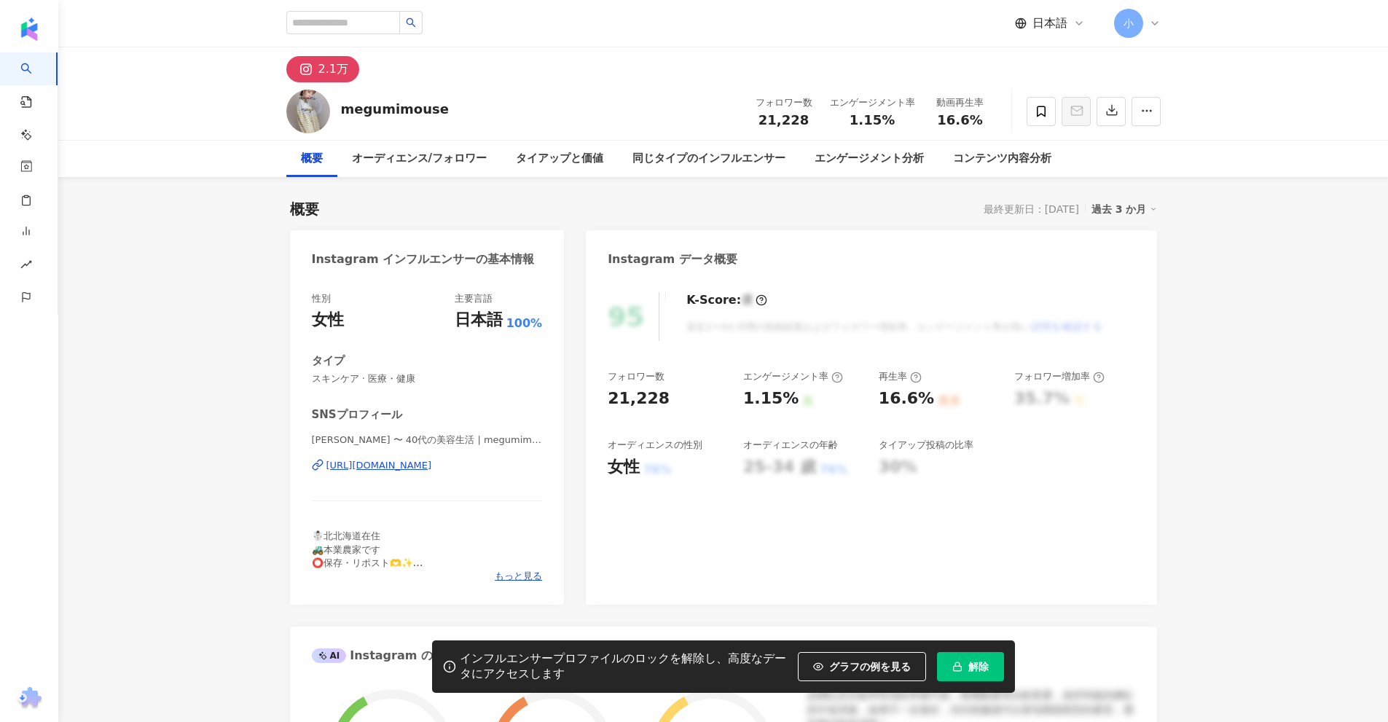
click at [432, 465] on div "https://www.instagram.com/megumimouse/" at bounding box center [379, 465] width 106 height 13
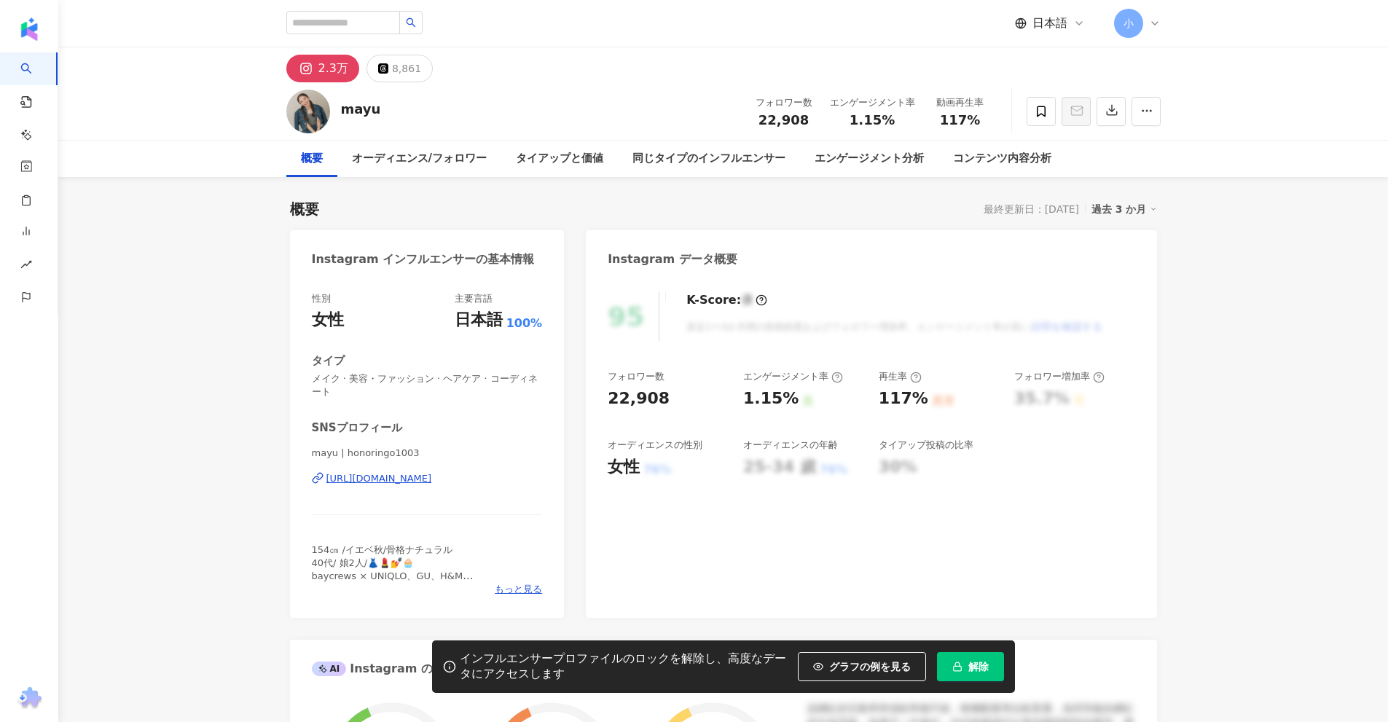
click at [432, 481] on div "https://www.instagram.com/honoringo1003/" at bounding box center [379, 478] width 106 height 13
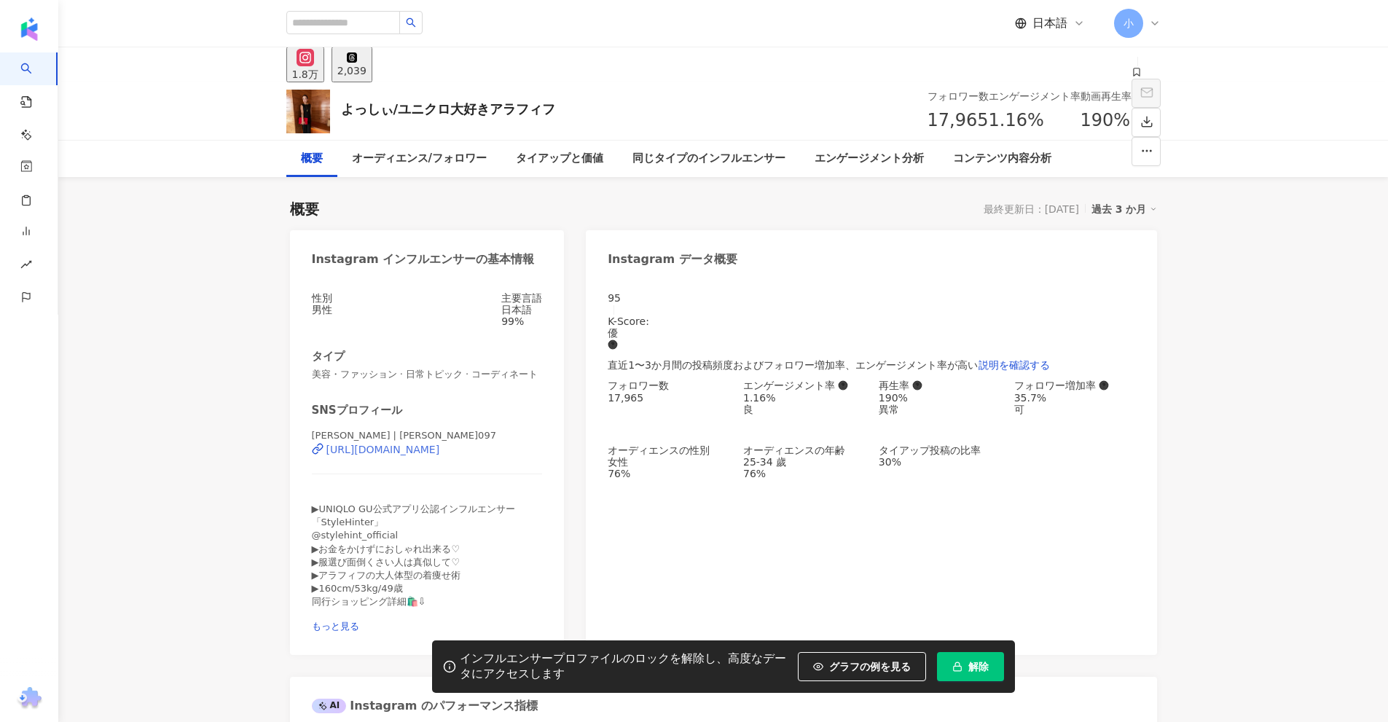
click at [415, 455] on div "https://www.instagram.com/yoshi097/" at bounding box center [383, 450] width 114 height 12
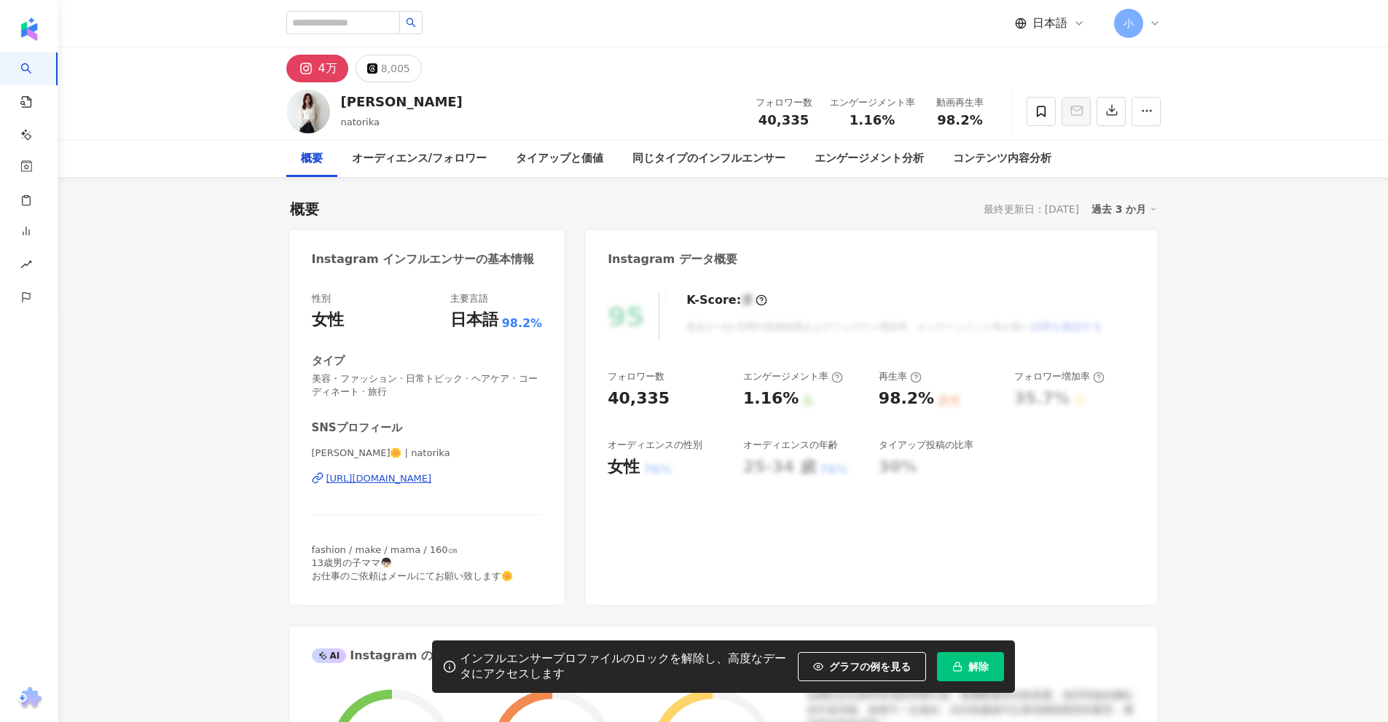
click at [381, 477] on div "https://www.instagram.com/natorika/" at bounding box center [379, 478] width 106 height 13
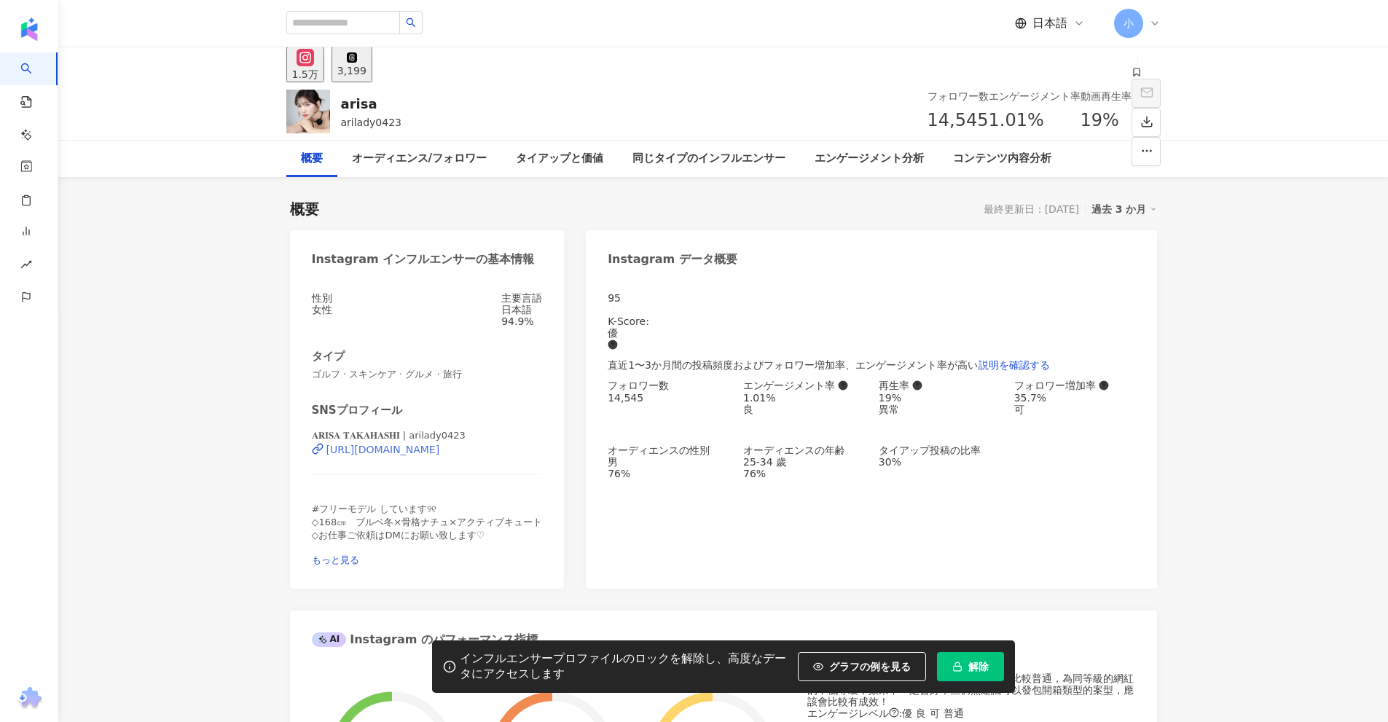
click at [432, 455] on div "https://www.instagram.com/arilady0423/" at bounding box center [383, 450] width 114 height 12
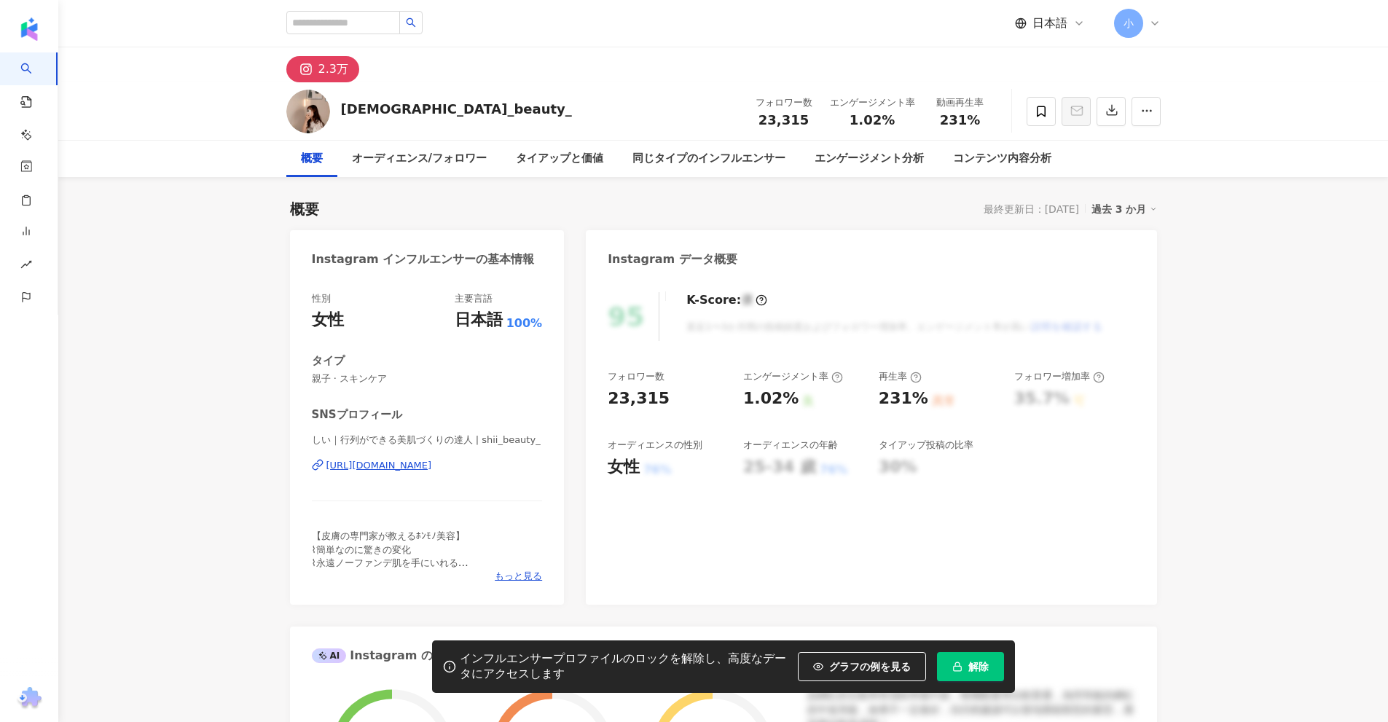
click at [406, 468] on div "[URL][DOMAIN_NAME]" at bounding box center [379, 465] width 106 height 13
click at [432, 467] on div "[URL][DOMAIN_NAME]" at bounding box center [379, 465] width 106 height 13
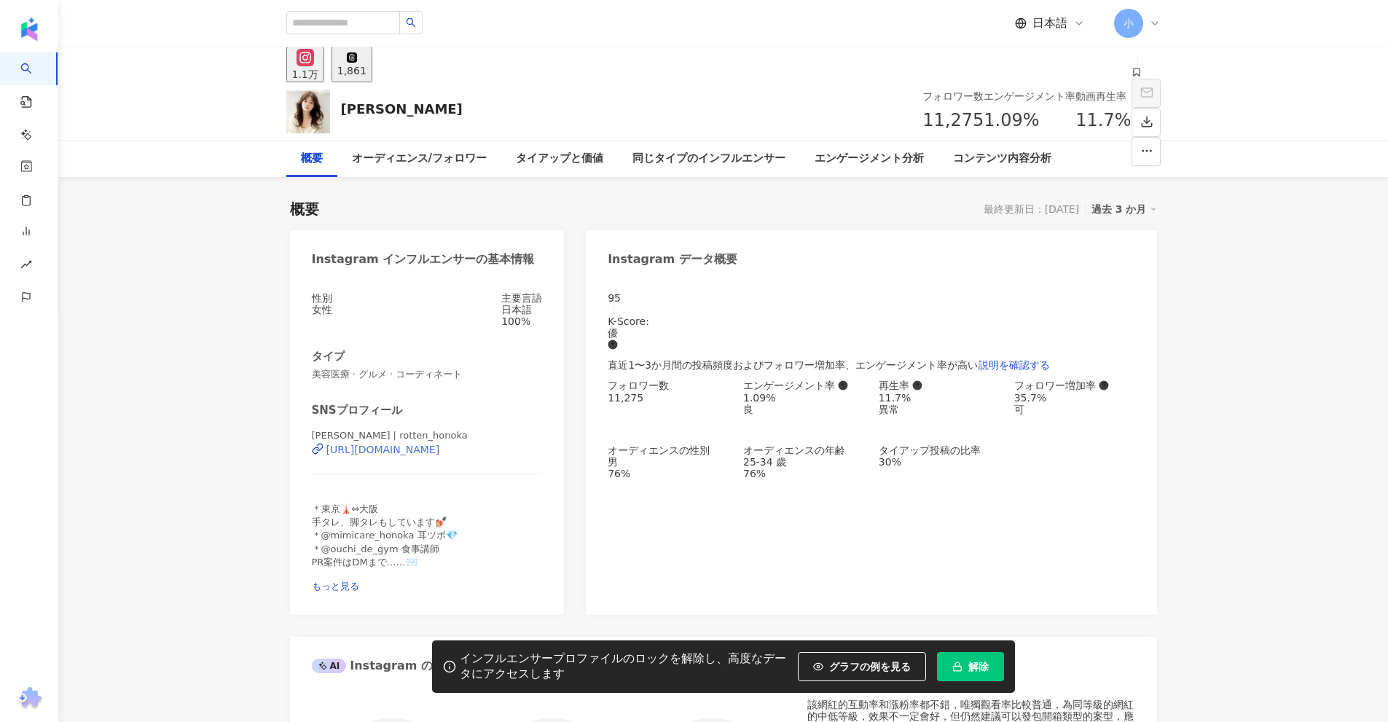
click at [422, 455] on div "https://www.instagram.com/rotten_honoka/" at bounding box center [383, 450] width 114 height 12
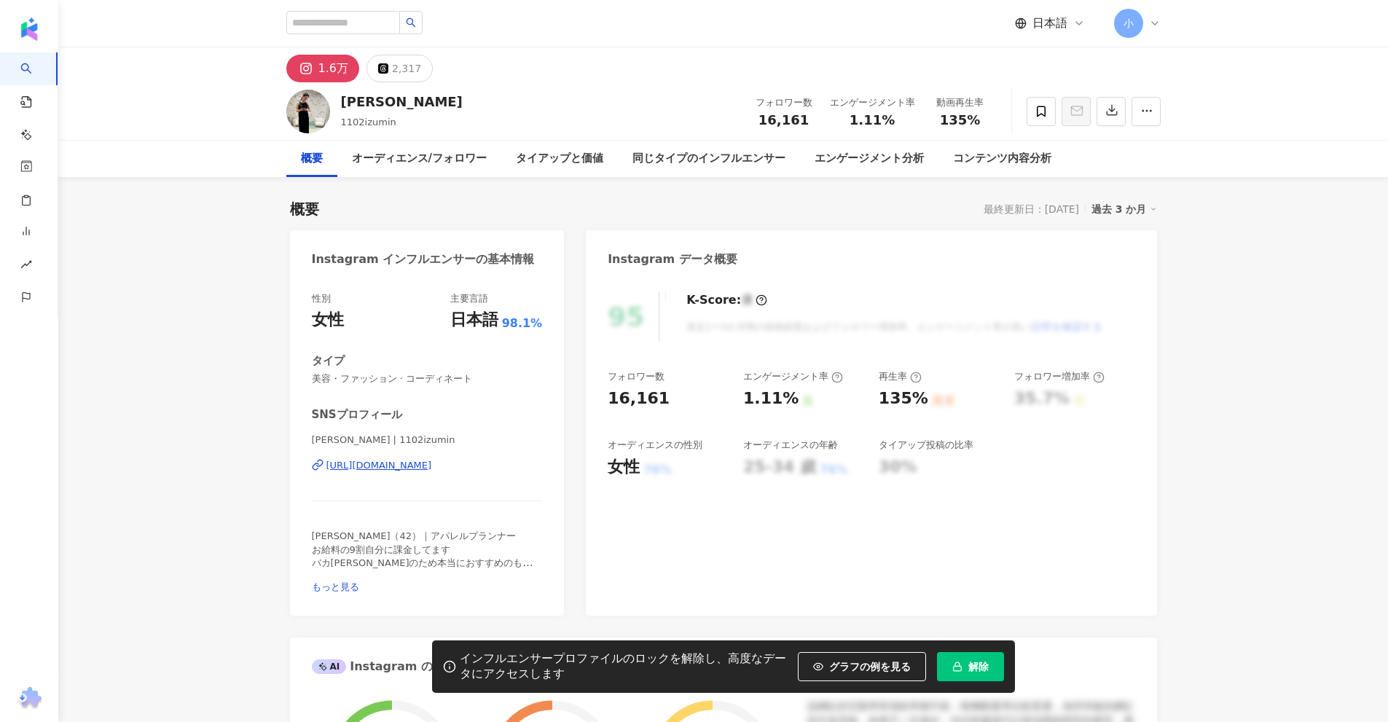
click at [421, 463] on div "[URL][DOMAIN_NAME]" at bounding box center [379, 465] width 106 height 13
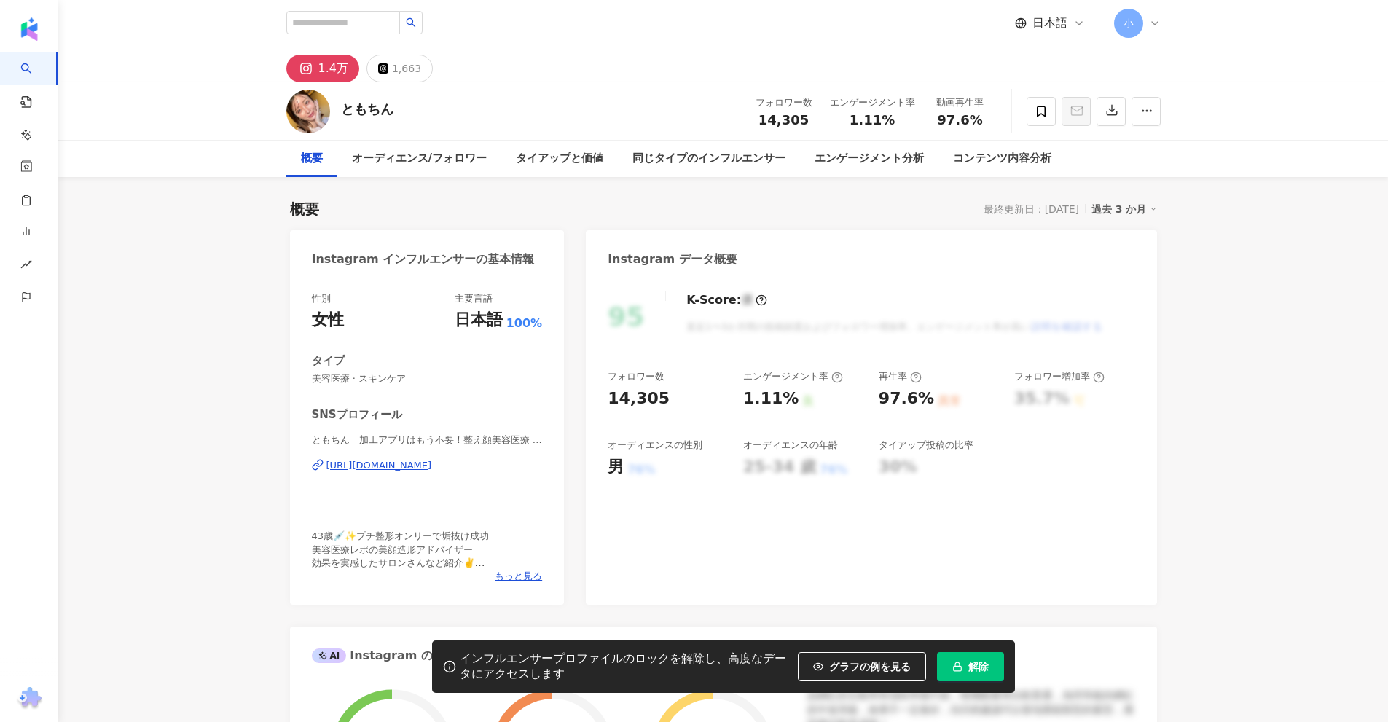
click at [432, 467] on div "https://www.instagram.com/tomochin_1982/" at bounding box center [379, 465] width 106 height 13
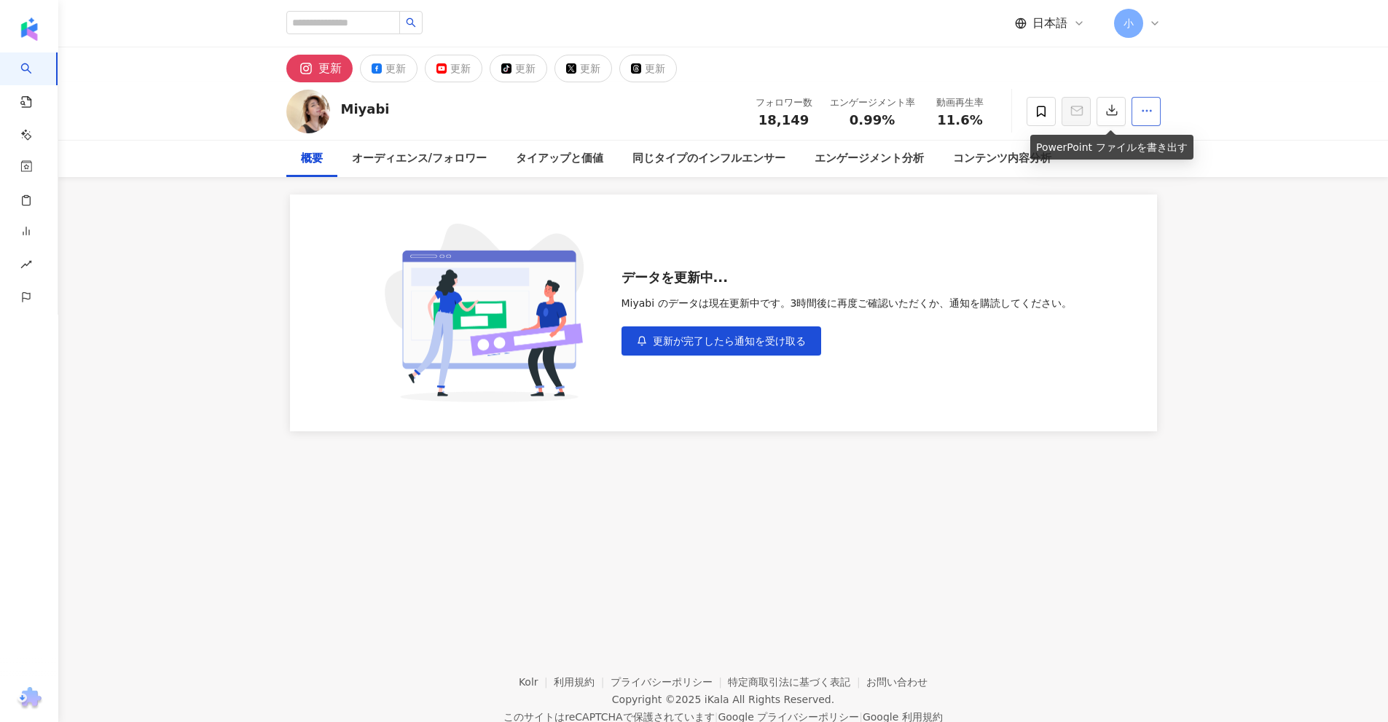
click at [1140, 111] on icon "button" at bounding box center [1146, 110] width 13 height 13
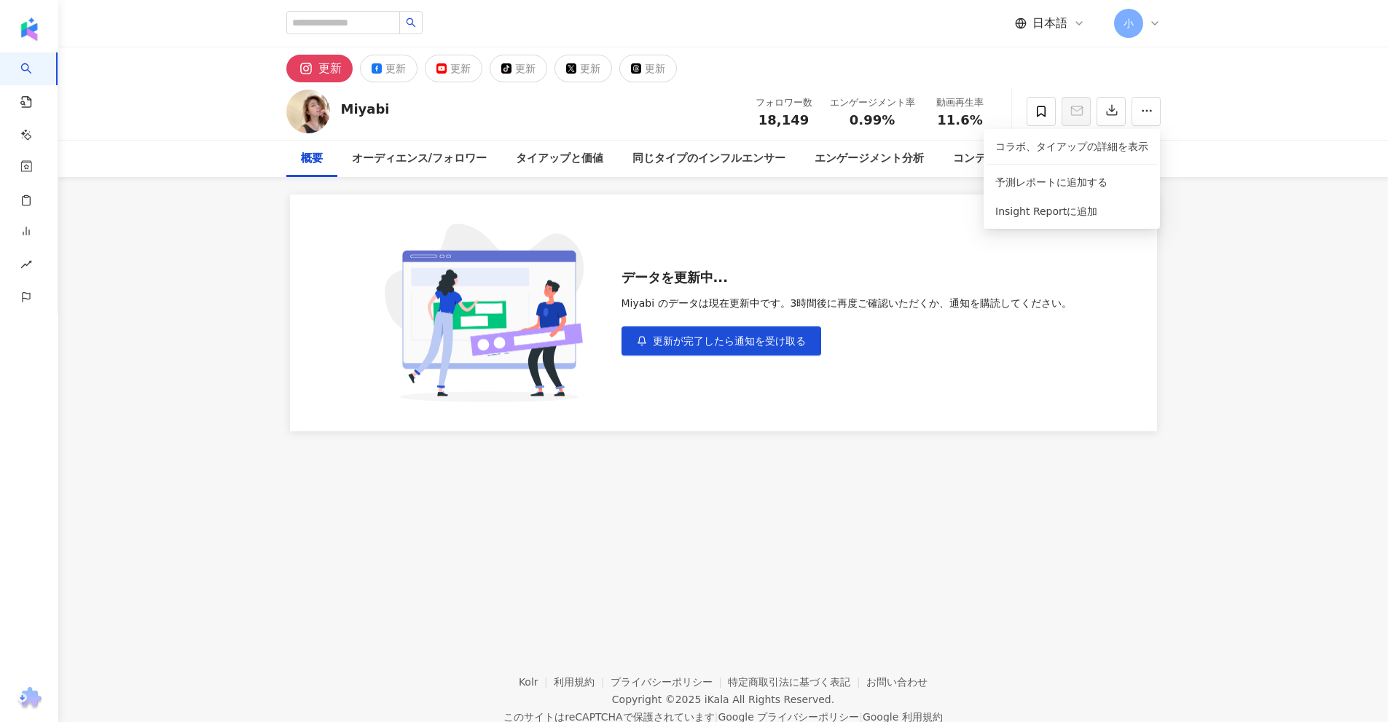
click at [1181, 168] on div "概要 オーディエンス/フォロワー タイアップと価値 同じタイプのインフルエンサー エンゲージメント分析 コンテンツ内容分析" at bounding box center [723, 159] width 932 height 36
click at [434, 164] on div "オーディエンス/フォロワー" at bounding box center [419, 158] width 135 height 17
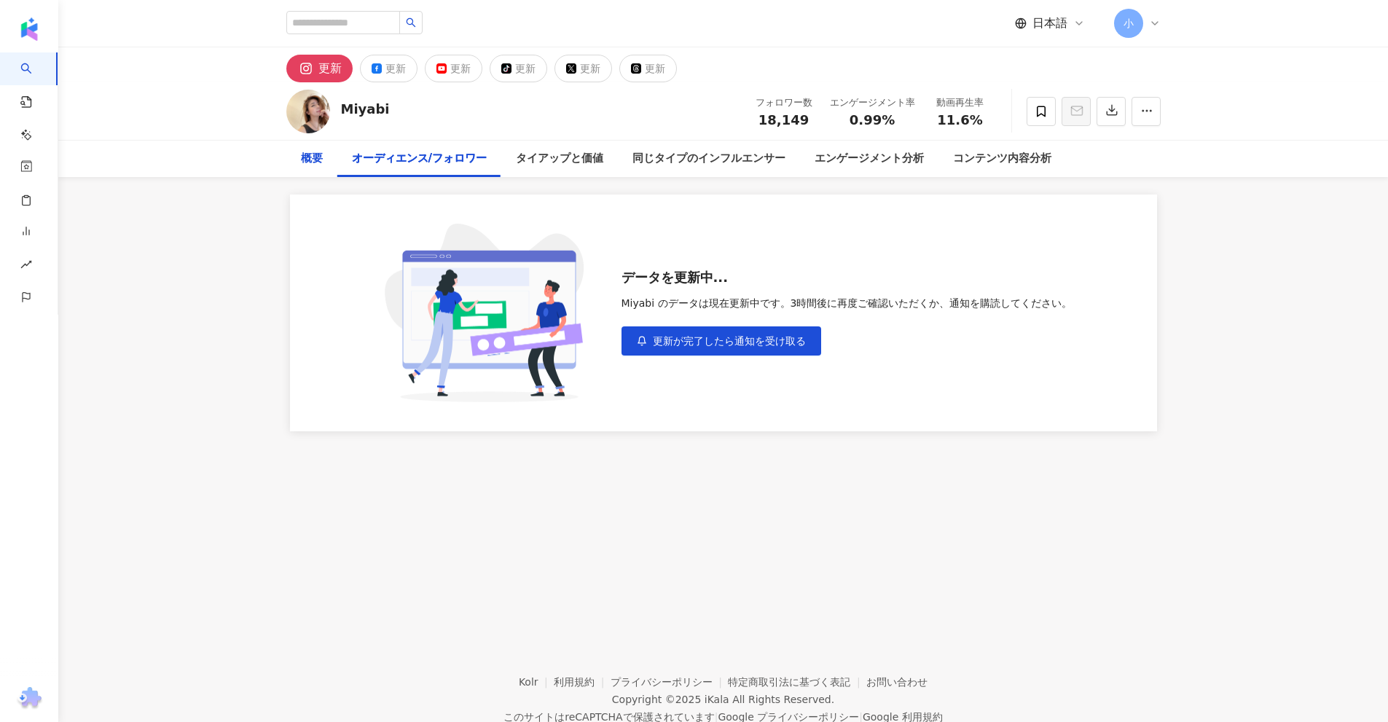
click at [296, 163] on div "概要" at bounding box center [311, 159] width 51 height 36
click at [327, 65] on div "更新" at bounding box center [329, 68] width 23 height 20
drag, startPoint x: 341, startPoint y: 103, endPoint x: 404, endPoint y: 114, distance: 64.2
click at [404, 114] on div "Miyabi フォロワー数 18,149 エンゲージメント率 0.99% 動画再生率 11.6%" at bounding box center [723, 111] width 932 height 58
copy div "Miyabi"
